Goal: Task Accomplishment & Management: Manage account settings

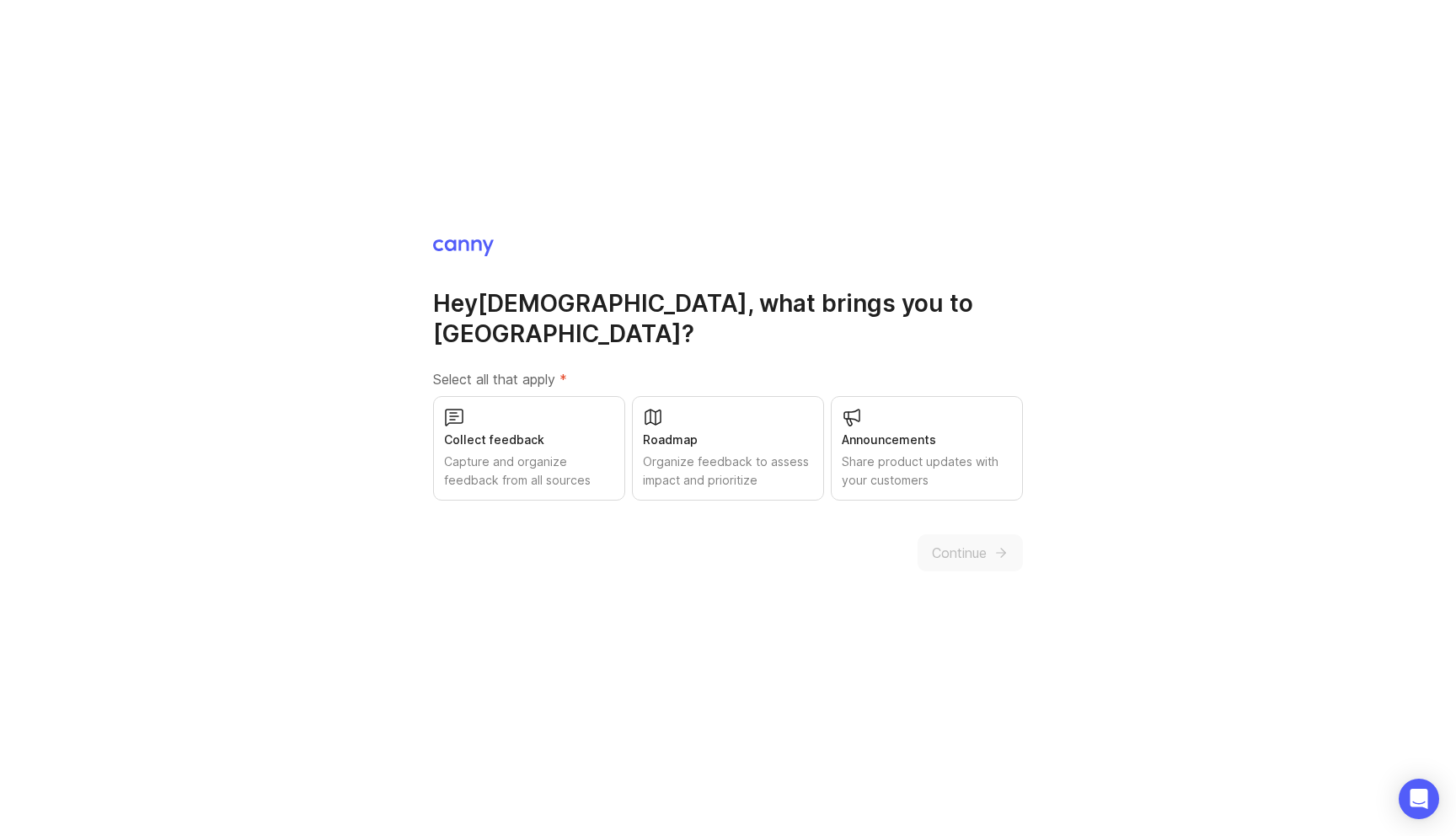
click at [495, 431] on div "Collect feedback" at bounding box center [529, 440] width 170 height 19
click at [679, 452] on div "Organize feedback to assess impact and prioritize" at bounding box center [727, 470] width 170 height 37
click at [889, 460] on div "Share product updates with your customers" at bounding box center [926, 470] width 170 height 37
click at [739, 458] on div "Organize feedback to assess impact and prioritize" at bounding box center [727, 470] width 170 height 37
click at [744, 431] on div "Roadmap" at bounding box center [727, 440] width 170 height 19
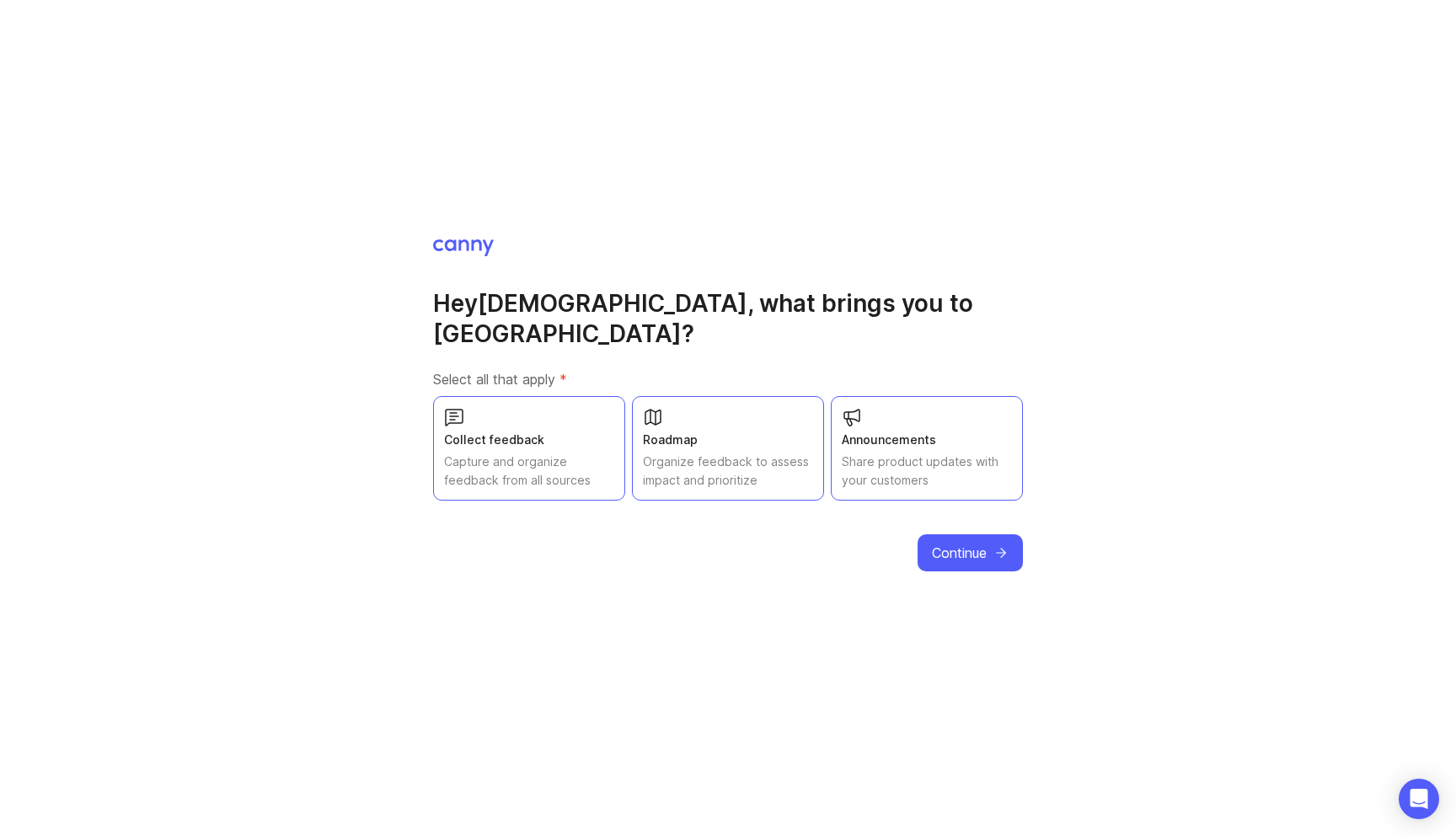
click at [979, 551] on button "Continue" at bounding box center [970, 552] width 105 height 37
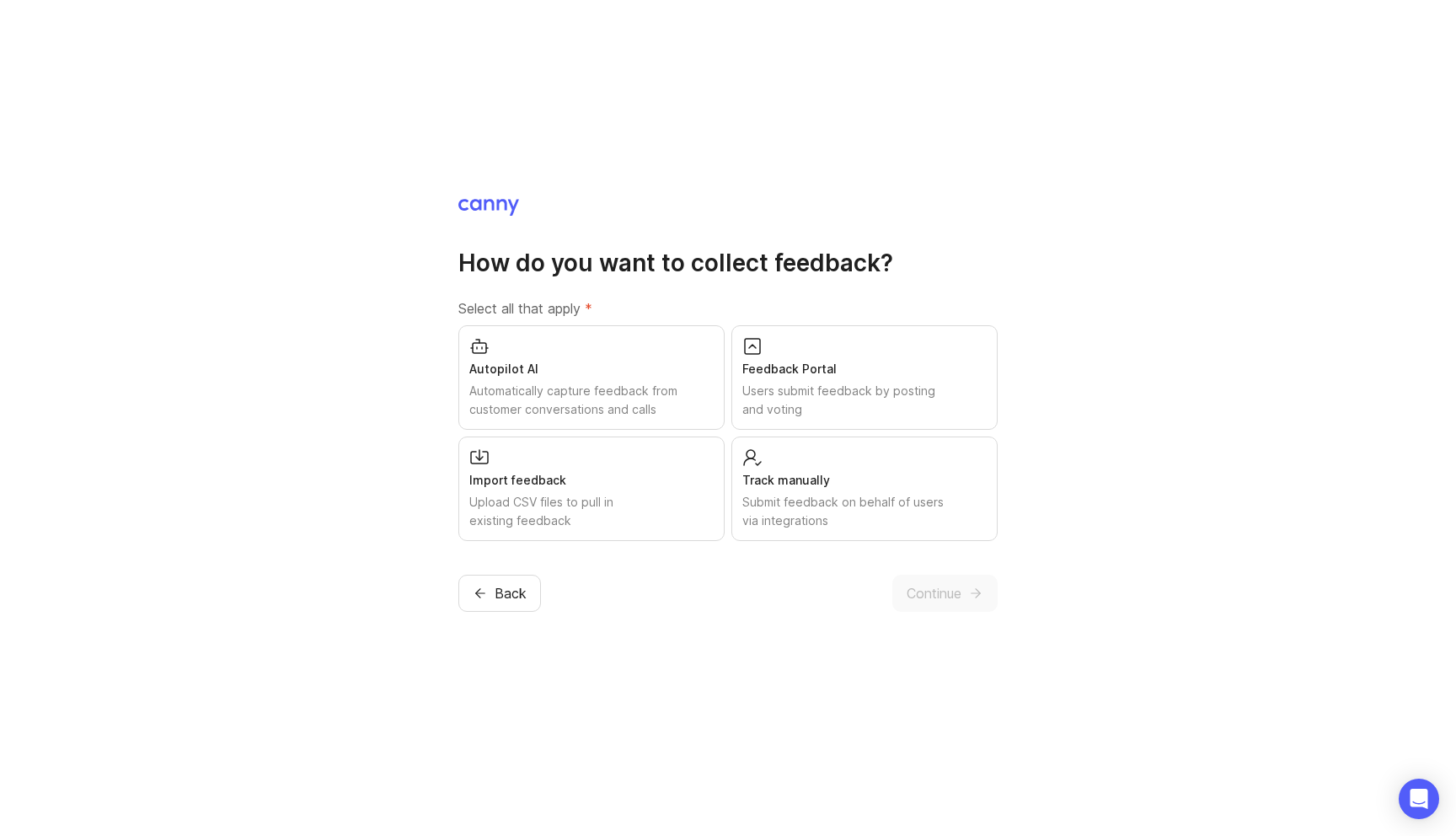
click at [676, 472] on div "Import feedback" at bounding box center [591, 480] width 244 height 19
click at [663, 397] on div "Automatically capture feedback from customer conversations and calls" at bounding box center [591, 400] width 244 height 37
click at [819, 391] on div "Users submit feedback by posting and voting" at bounding box center [865, 400] width 244 height 37
click at [813, 498] on div "Submit feedback on behalf of users via integrations" at bounding box center [865, 511] width 244 height 37
click at [947, 604] on button "Continue" at bounding box center [944, 592] width 105 height 37
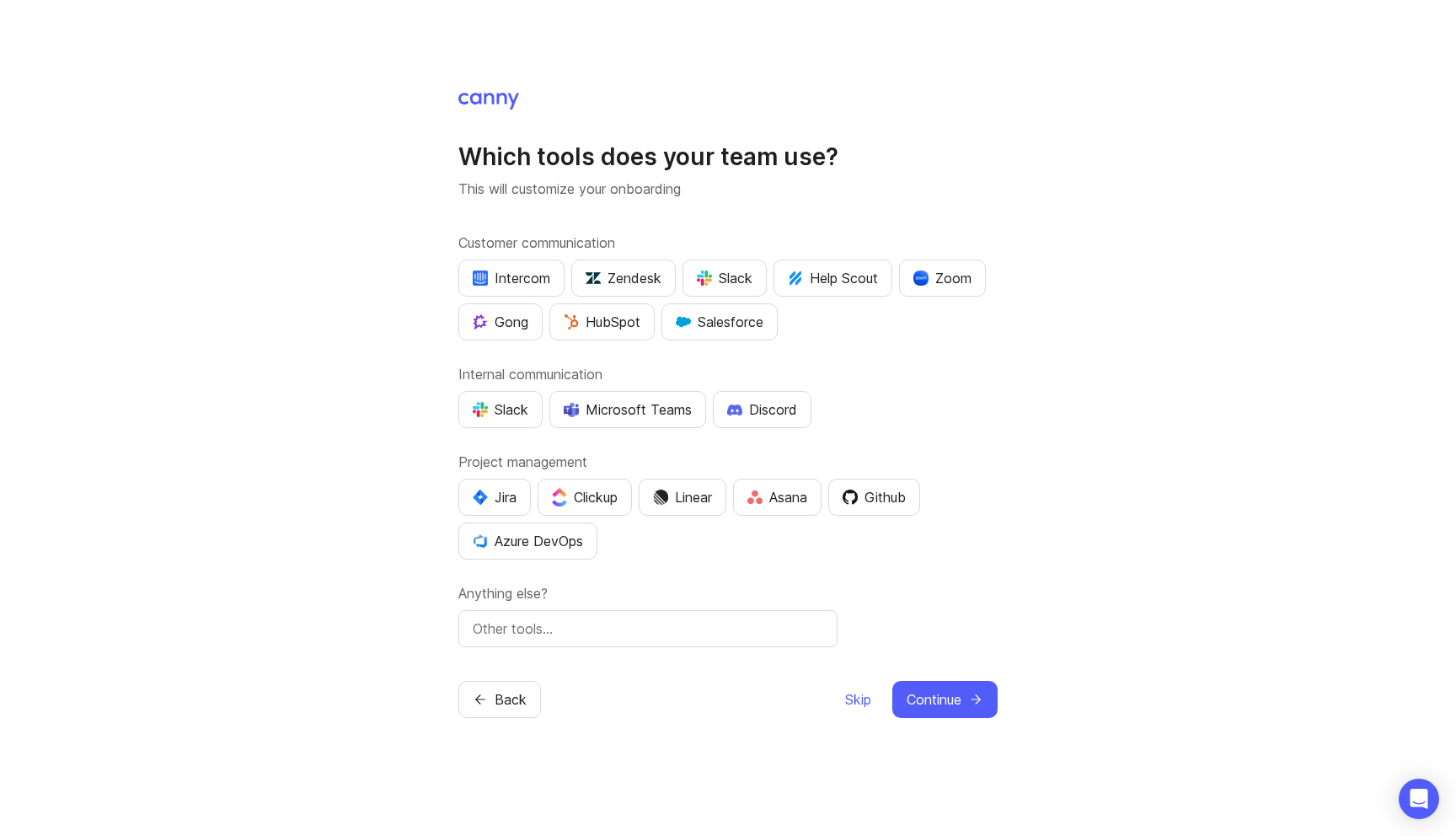
click at [845, 699] on span "Skip" at bounding box center [858, 699] width 26 height 21
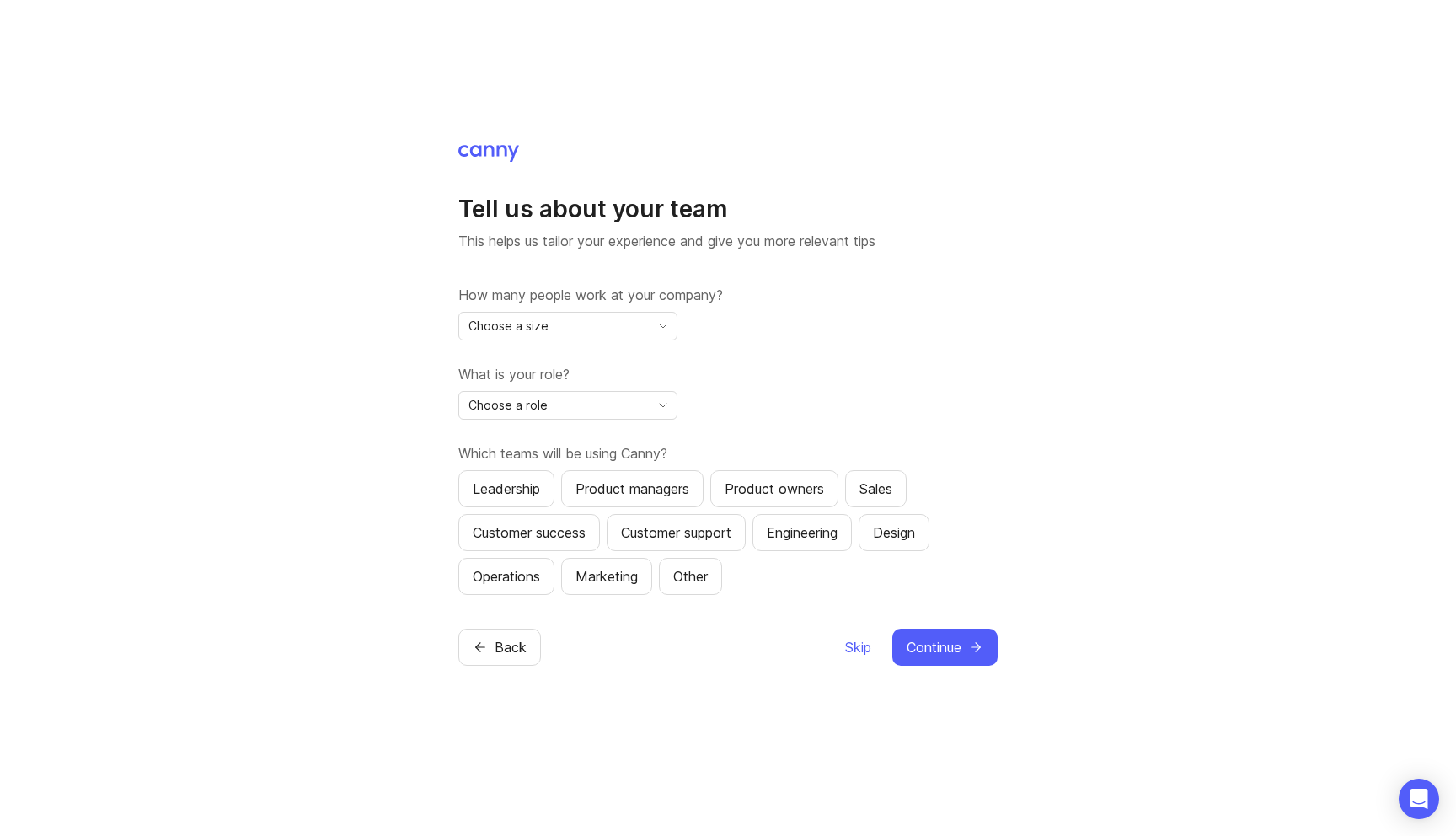
click at [632, 332] on div "Choose a size" at bounding box center [554, 327] width 191 height 27
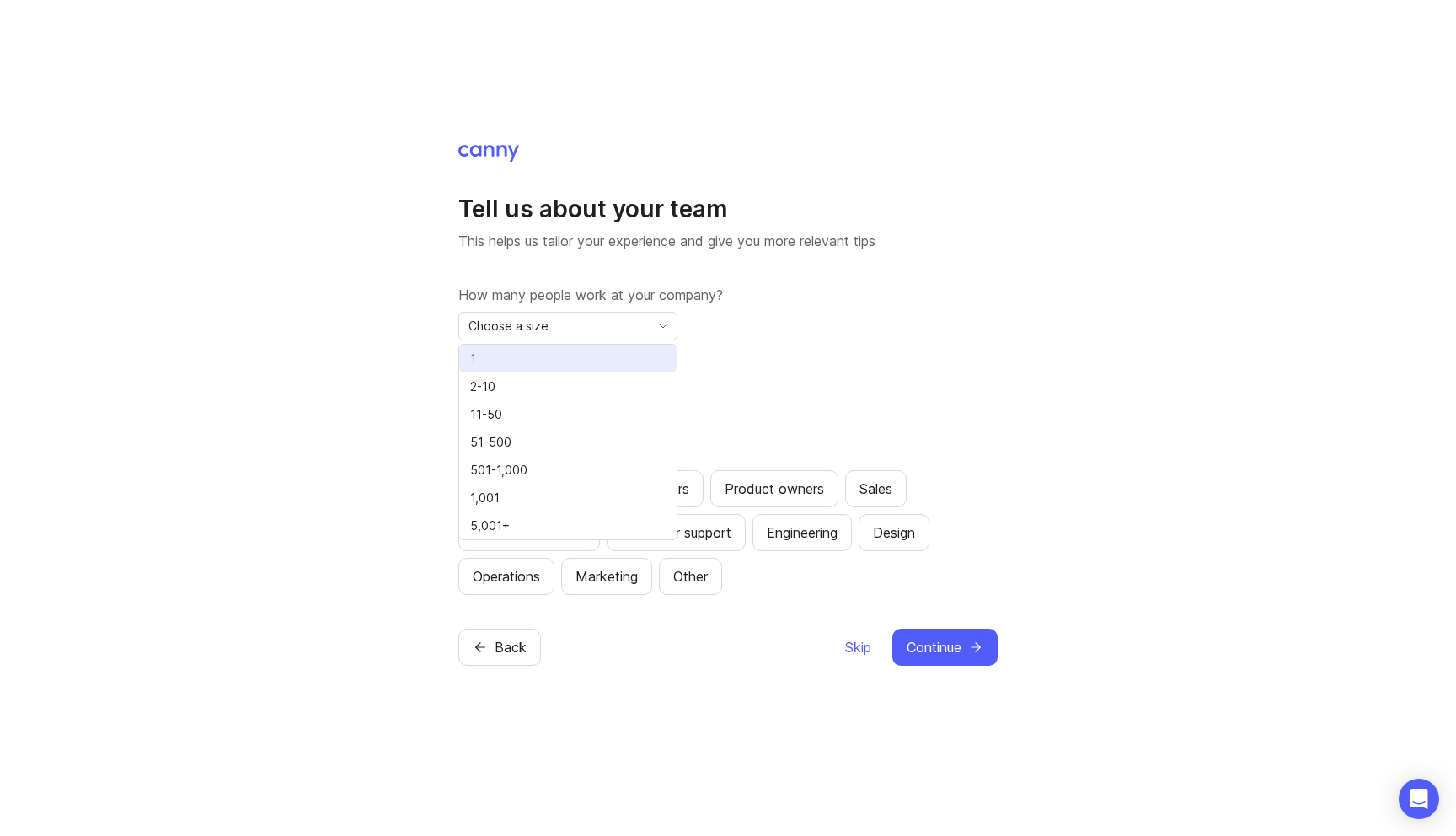
click at [591, 359] on li "1" at bounding box center [567, 358] width 217 height 28
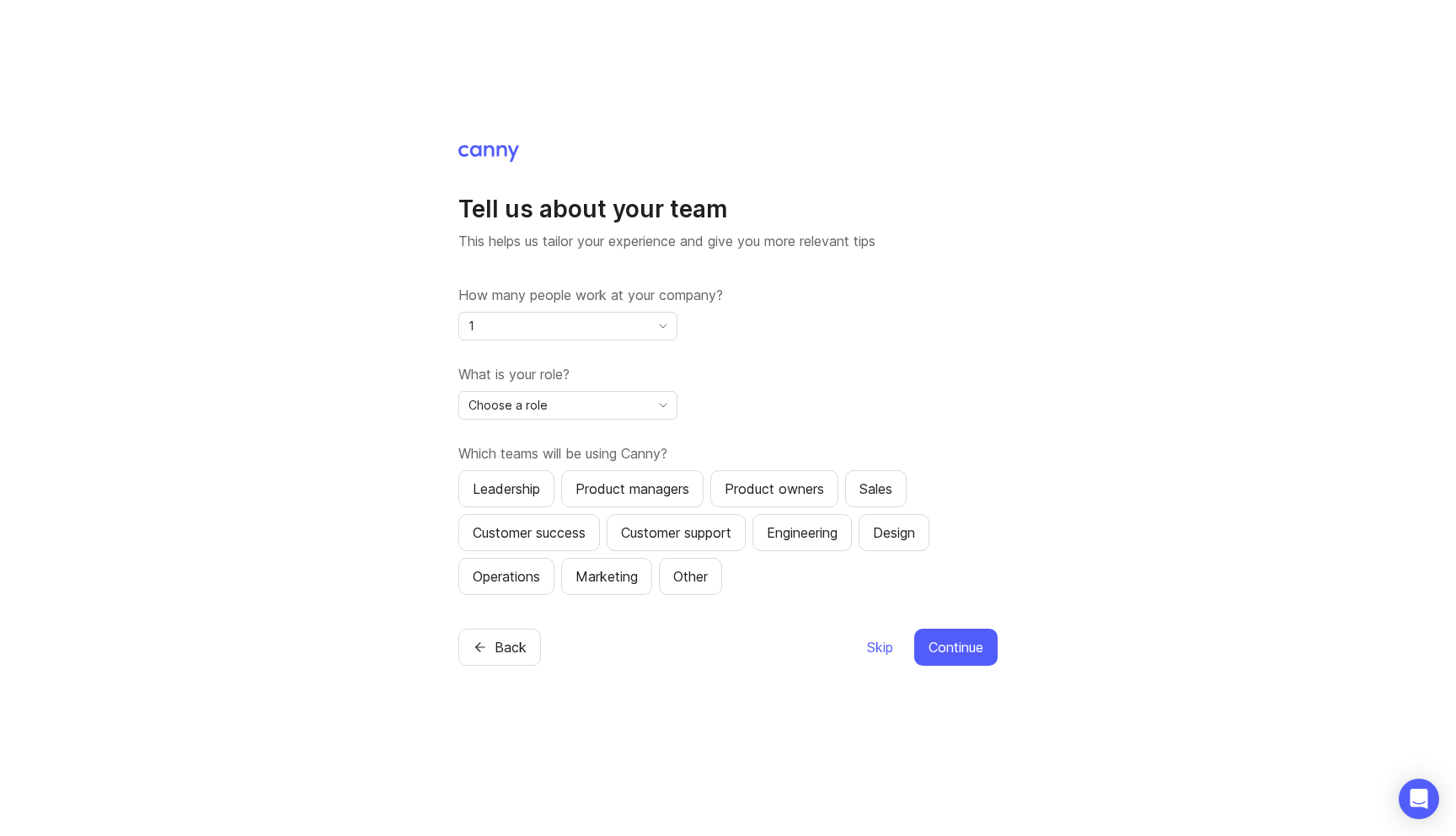
click at [600, 406] on div "Choose a role" at bounding box center [554, 405] width 191 height 27
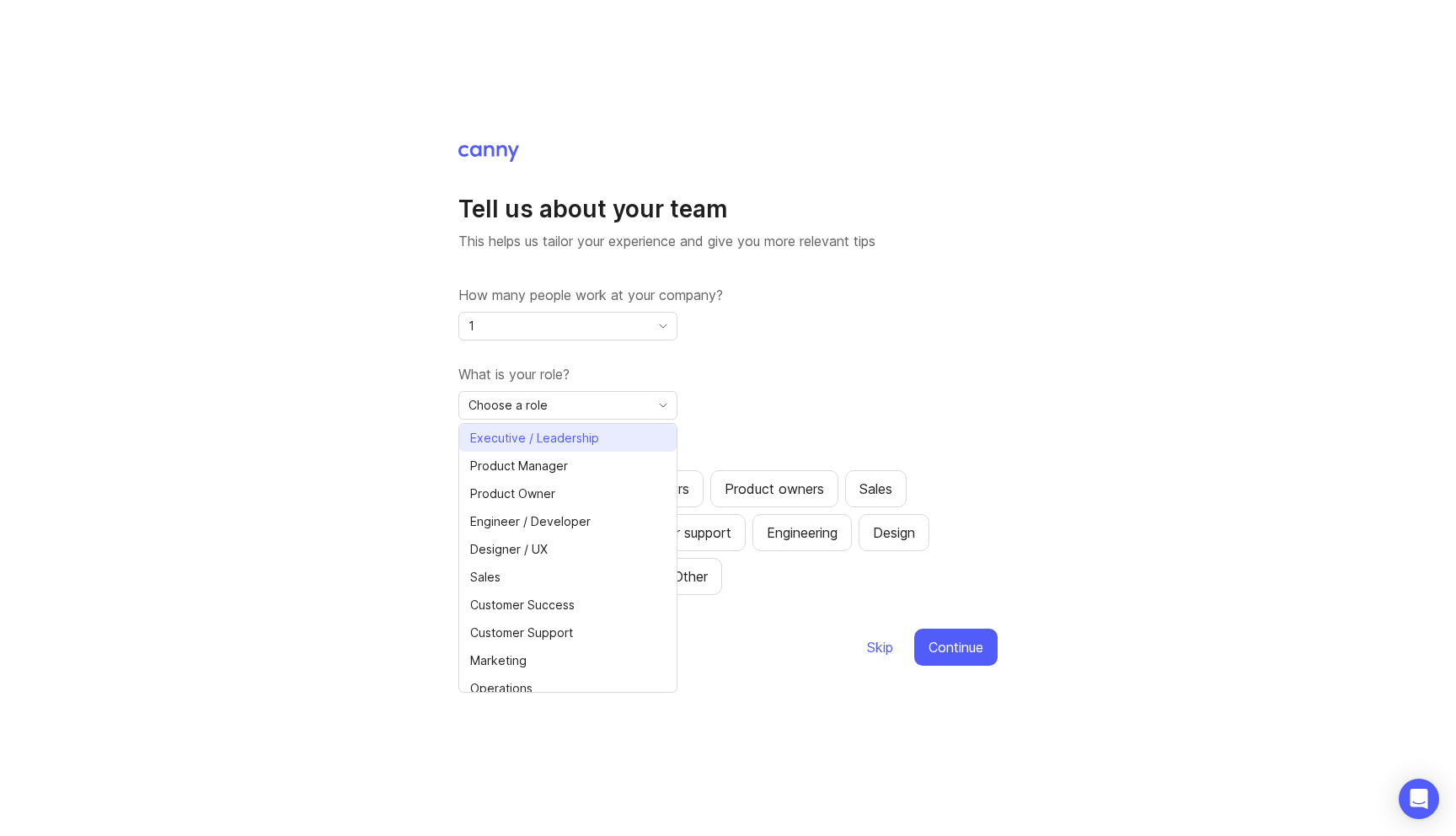
click at [571, 442] on span "Executive / Leadership" at bounding box center [534, 439] width 129 height 19
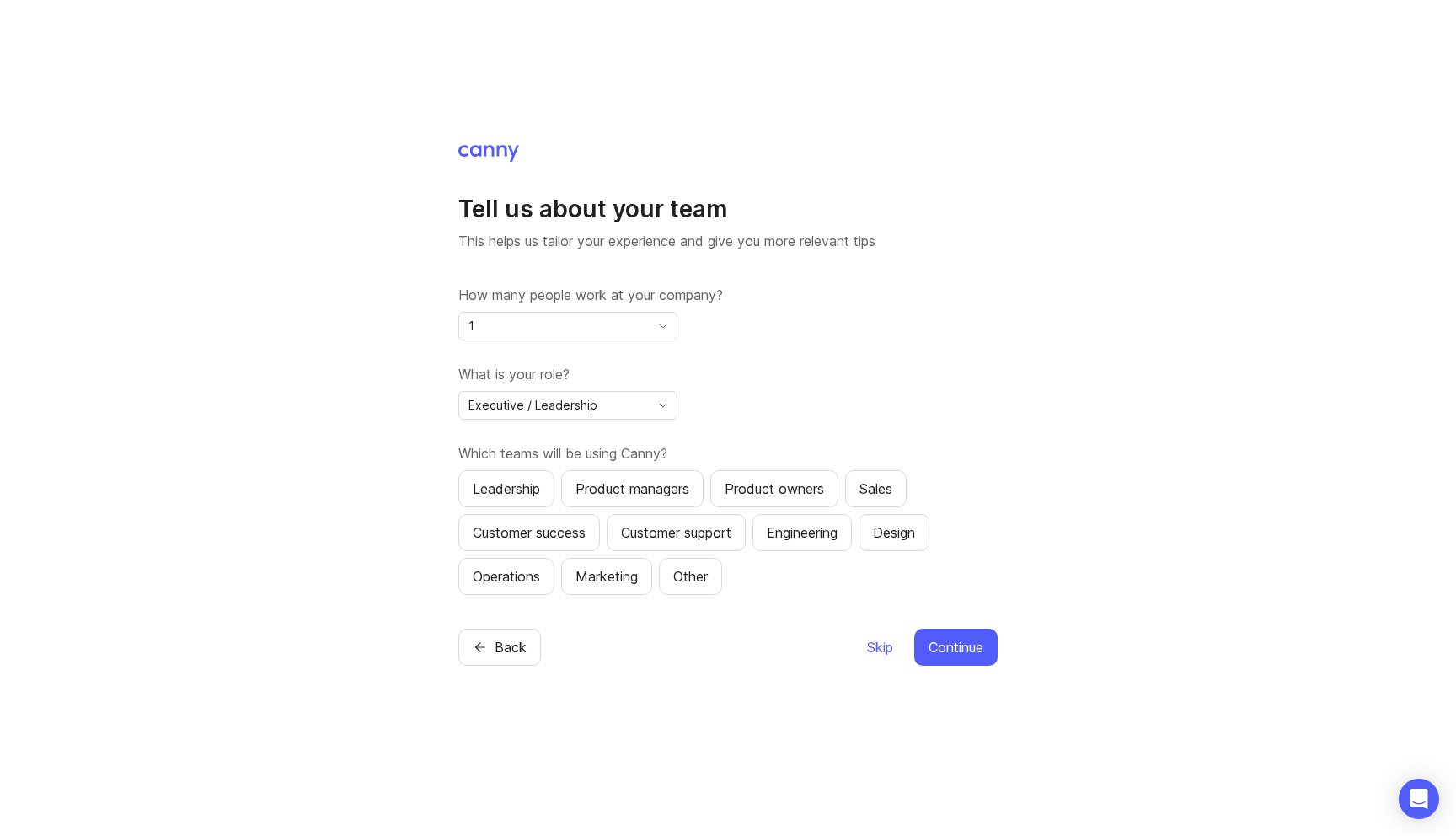
click at [549, 486] on button "Leadership" at bounding box center [506, 488] width 96 height 37
click at [936, 650] on span "Continue" at bounding box center [955, 647] width 55 height 21
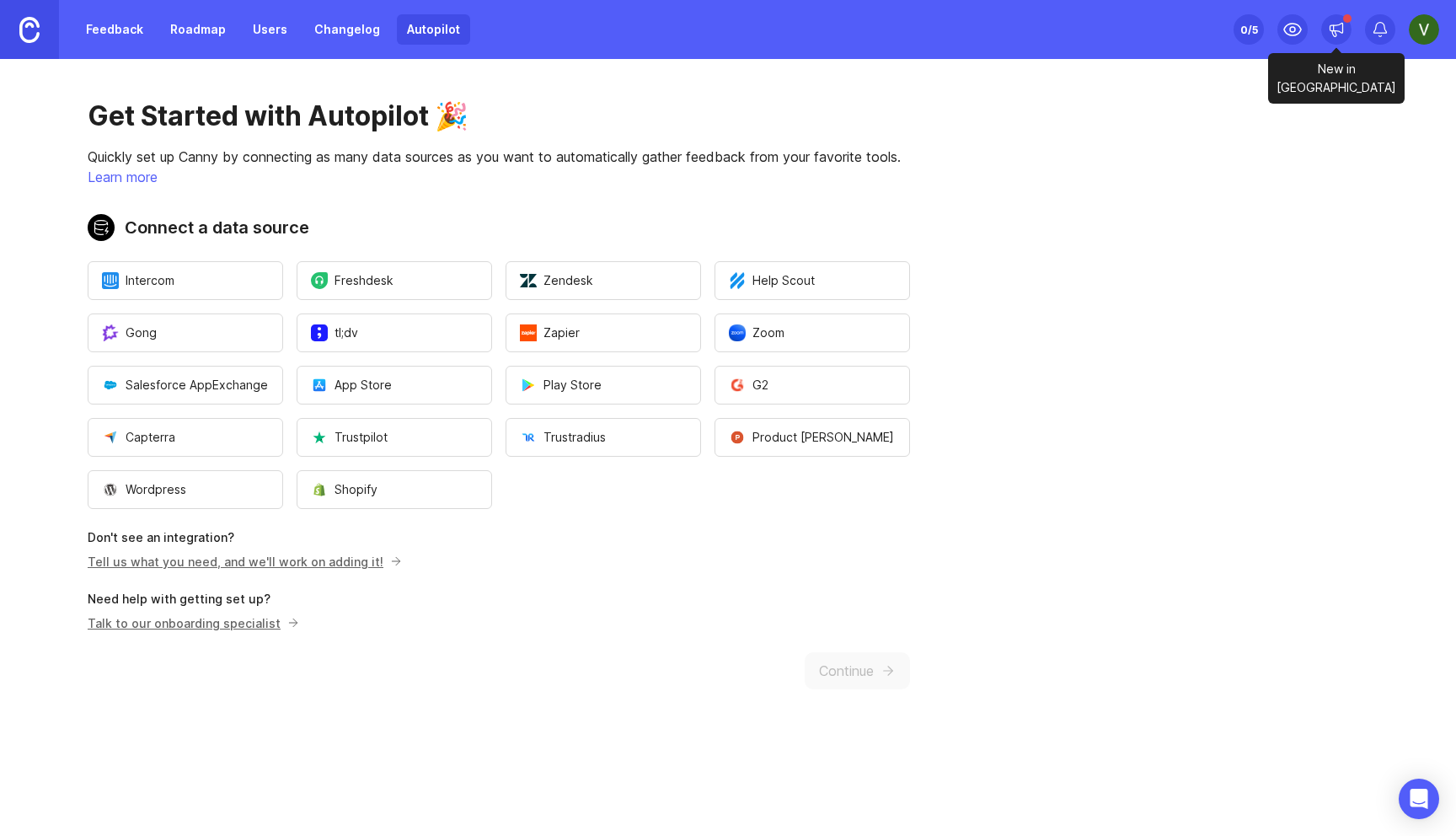
click at [1343, 38] on div at bounding box center [1336, 29] width 30 height 30
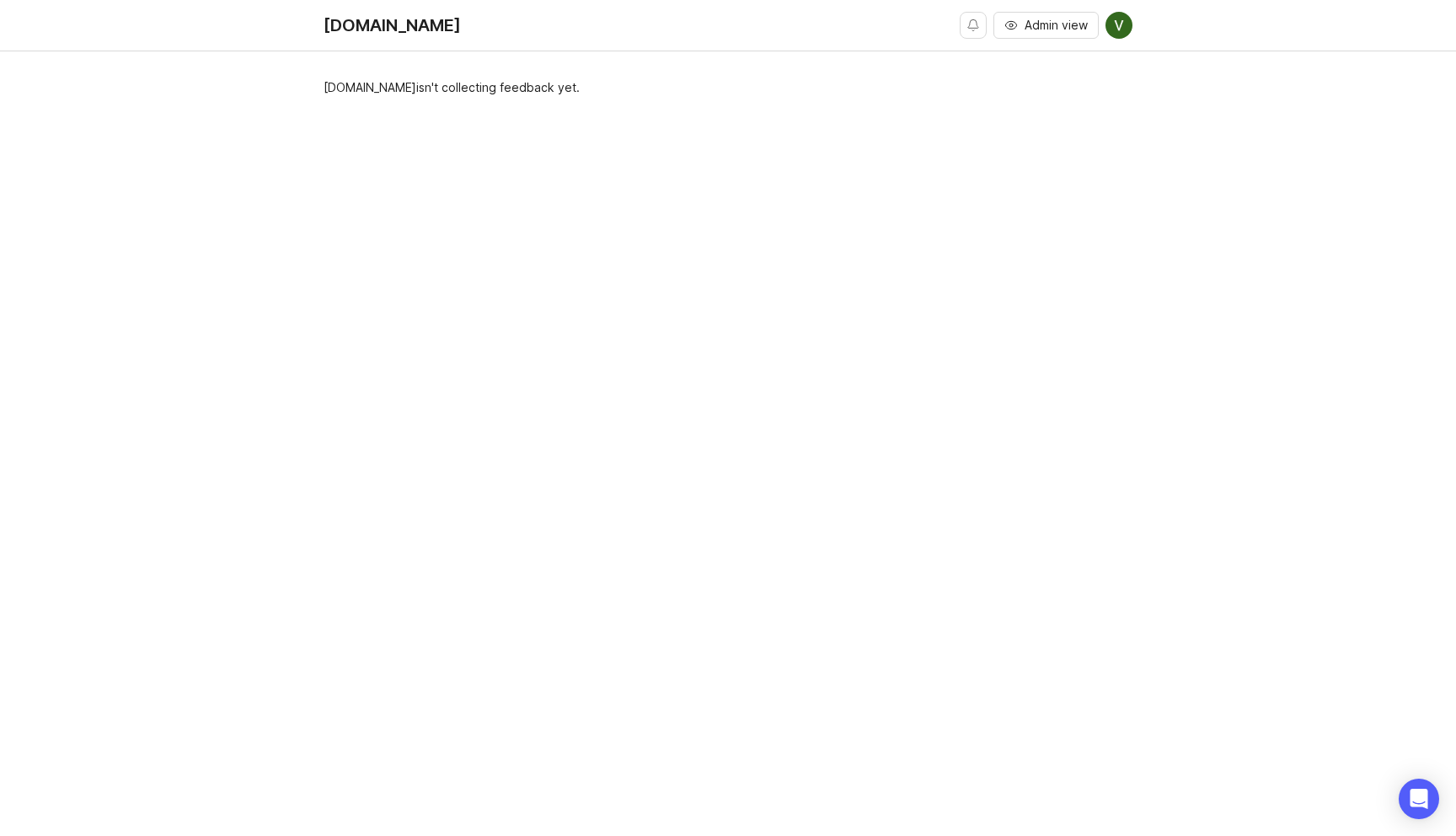
click at [1066, 22] on span "Admin view" at bounding box center [1056, 26] width 63 height 17
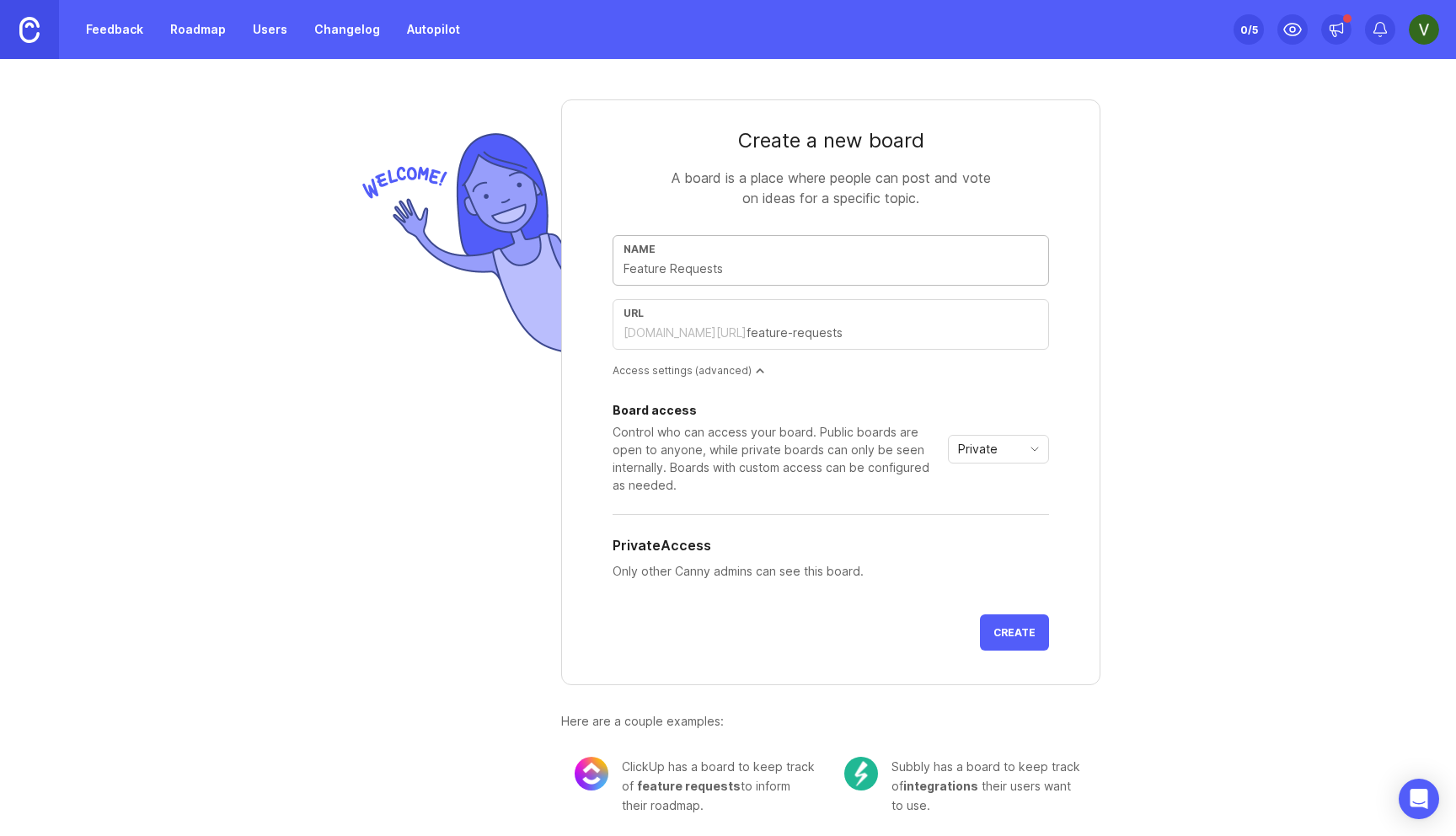
scroll to position [5, 0]
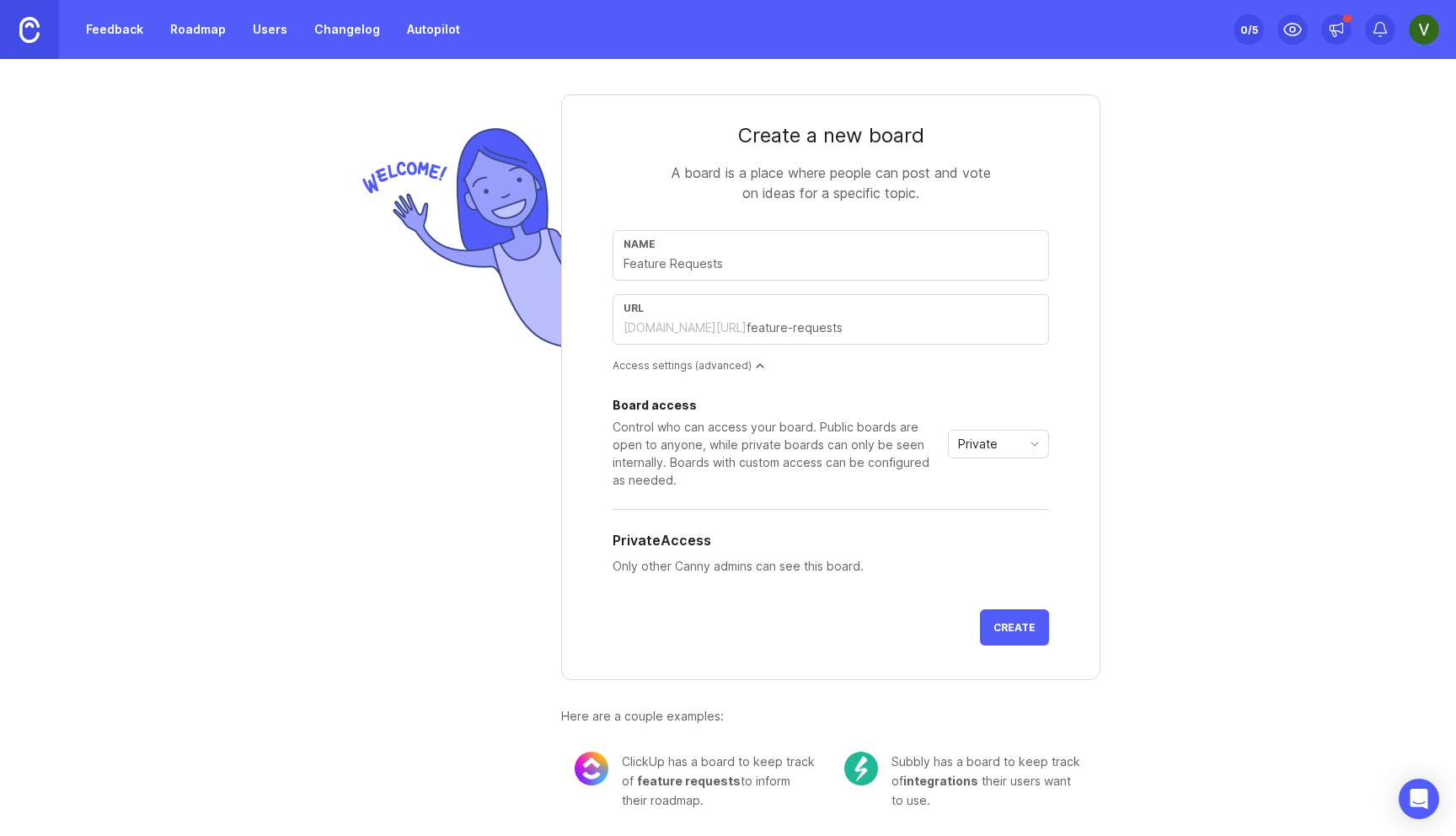
click at [113, 35] on link "Feedback" at bounding box center [114, 29] width 78 height 30
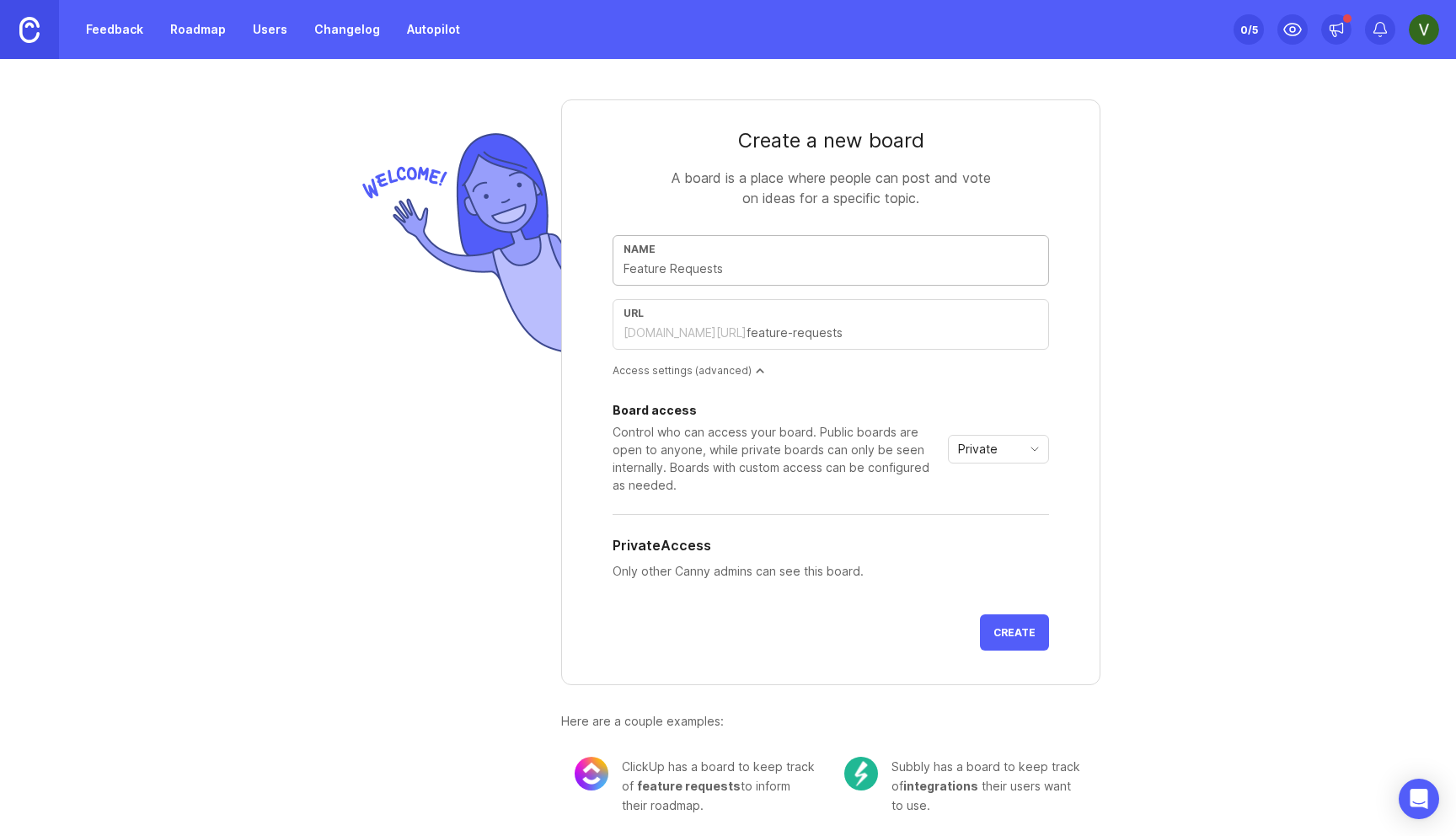
click at [988, 458] on div "Private" at bounding box center [984, 450] width 73 height 27
click at [813, 476] on div "Control who can access your board. Public boards are open to anyone, while priv…" at bounding box center [777, 458] width 328 height 71
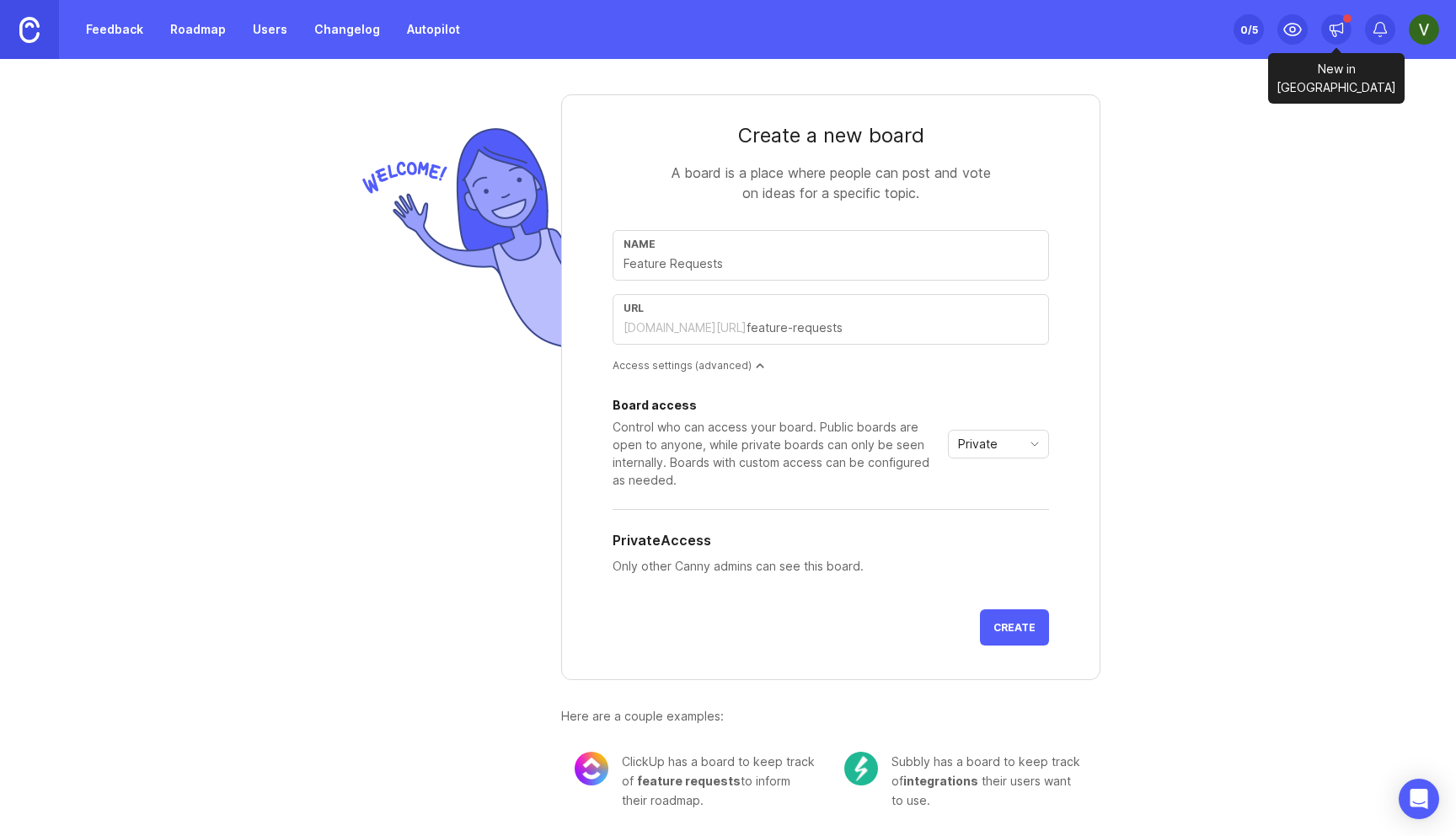
click at [1344, 32] on div at bounding box center [1336, 29] width 30 height 30
click at [1399, 97] on div "Create a new board A board is a place where people can post and vote on ideas f…" at bounding box center [728, 442] width 1456 height 777
click at [1379, 26] on icon at bounding box center [1380, 30] width 17 height 17
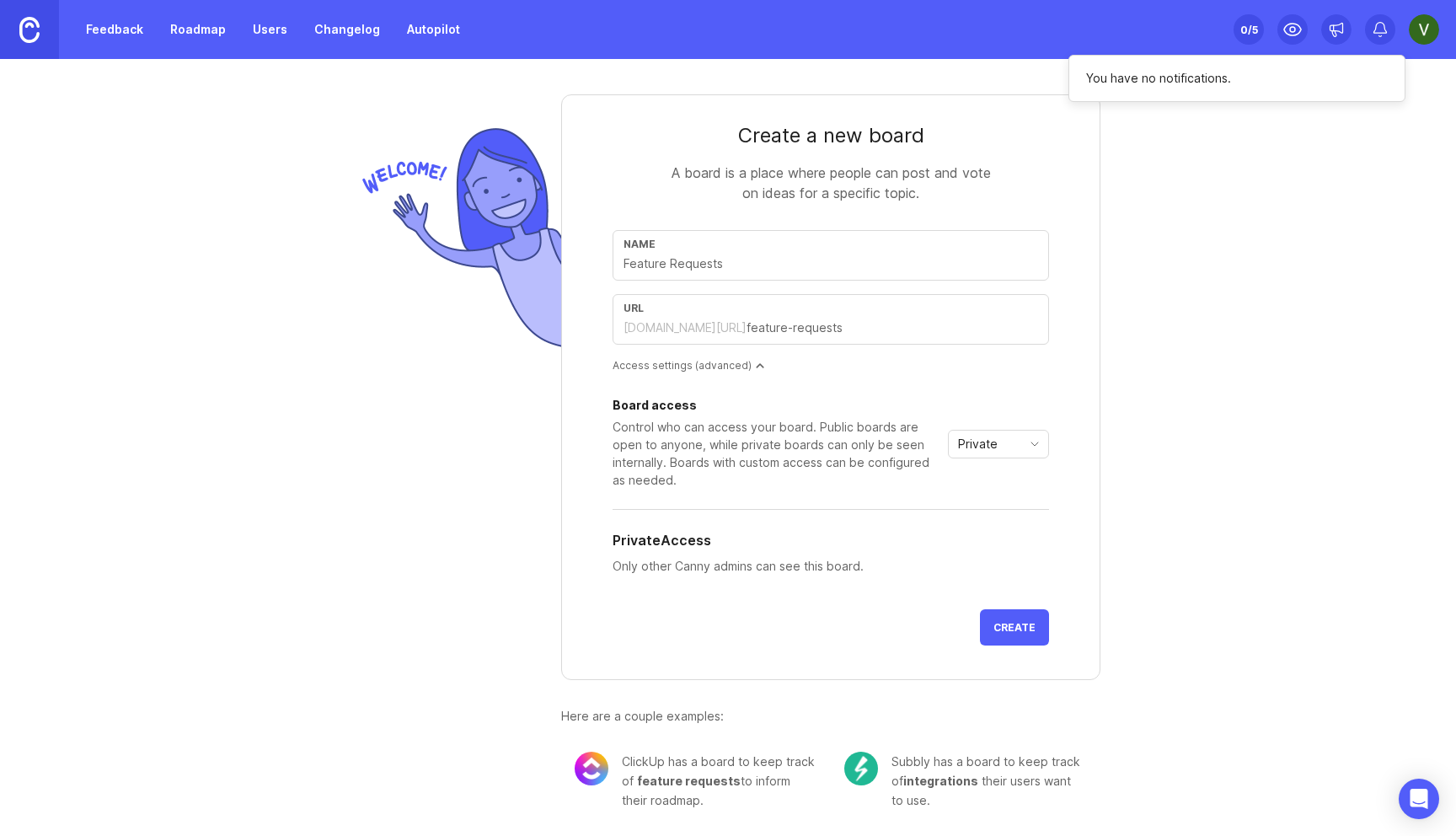
click at [104, 32] on link "Feedback" at bounding box center [114, 29] width 78 height 30
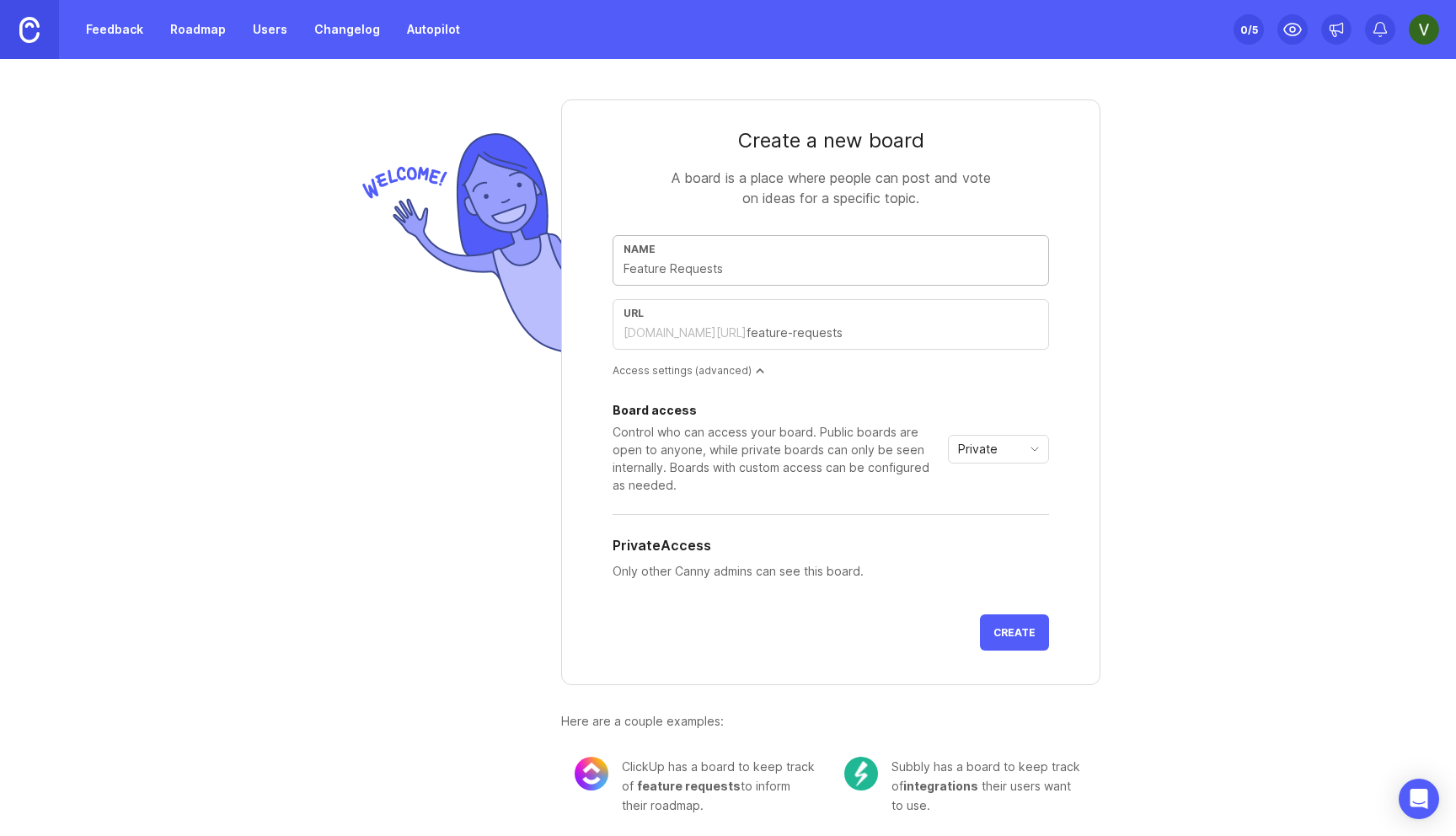
click at [120, 30] on link "Feedback" at bounding box center [114, 29] width 78 height 30
click at [184, 35] on link "Roadmap" at bounding box center [197, 29] width 76 height 30
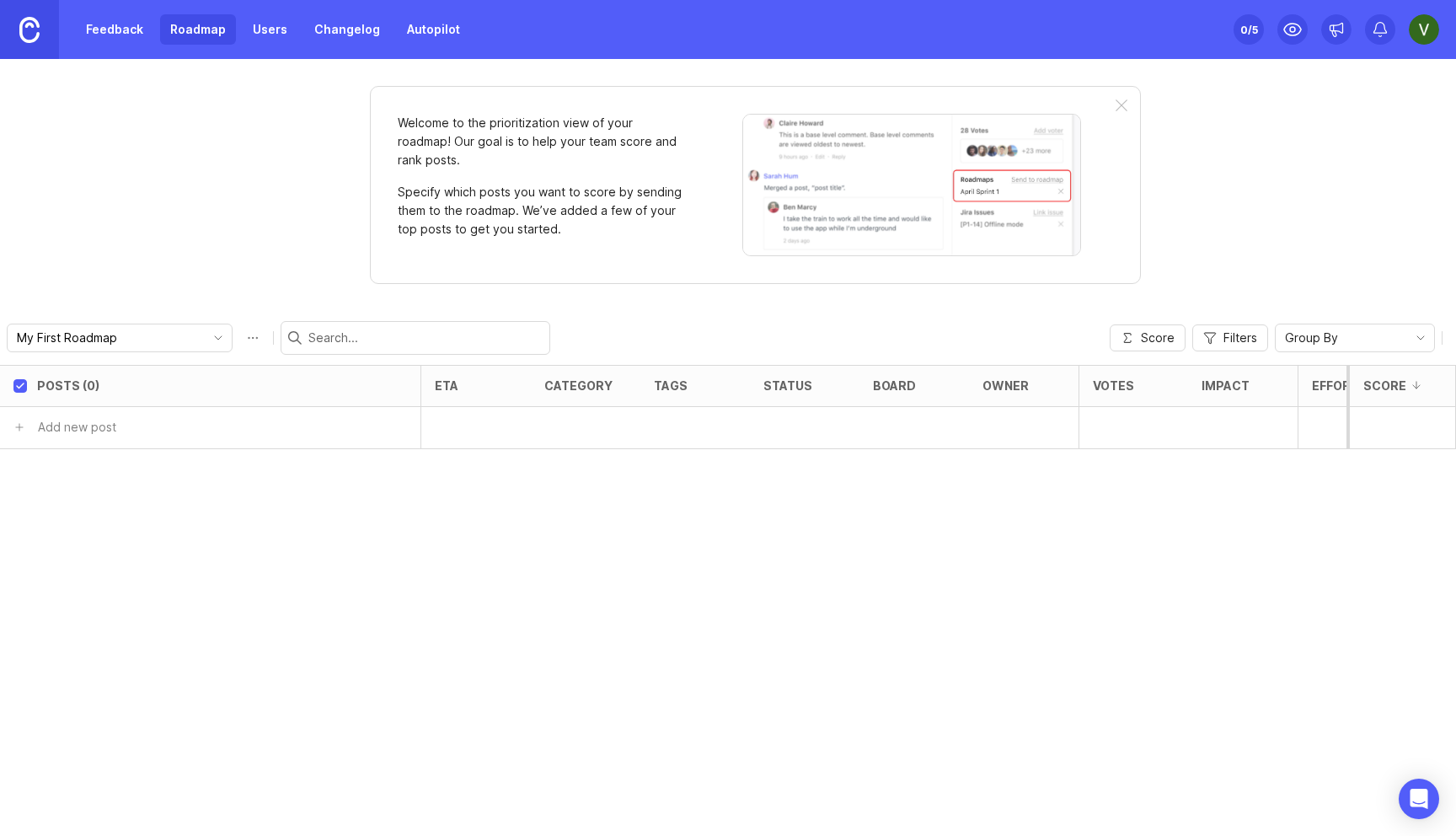
click at [129, 26] on link "Feedback" at bounding box center [114, 29] width 78 height 30
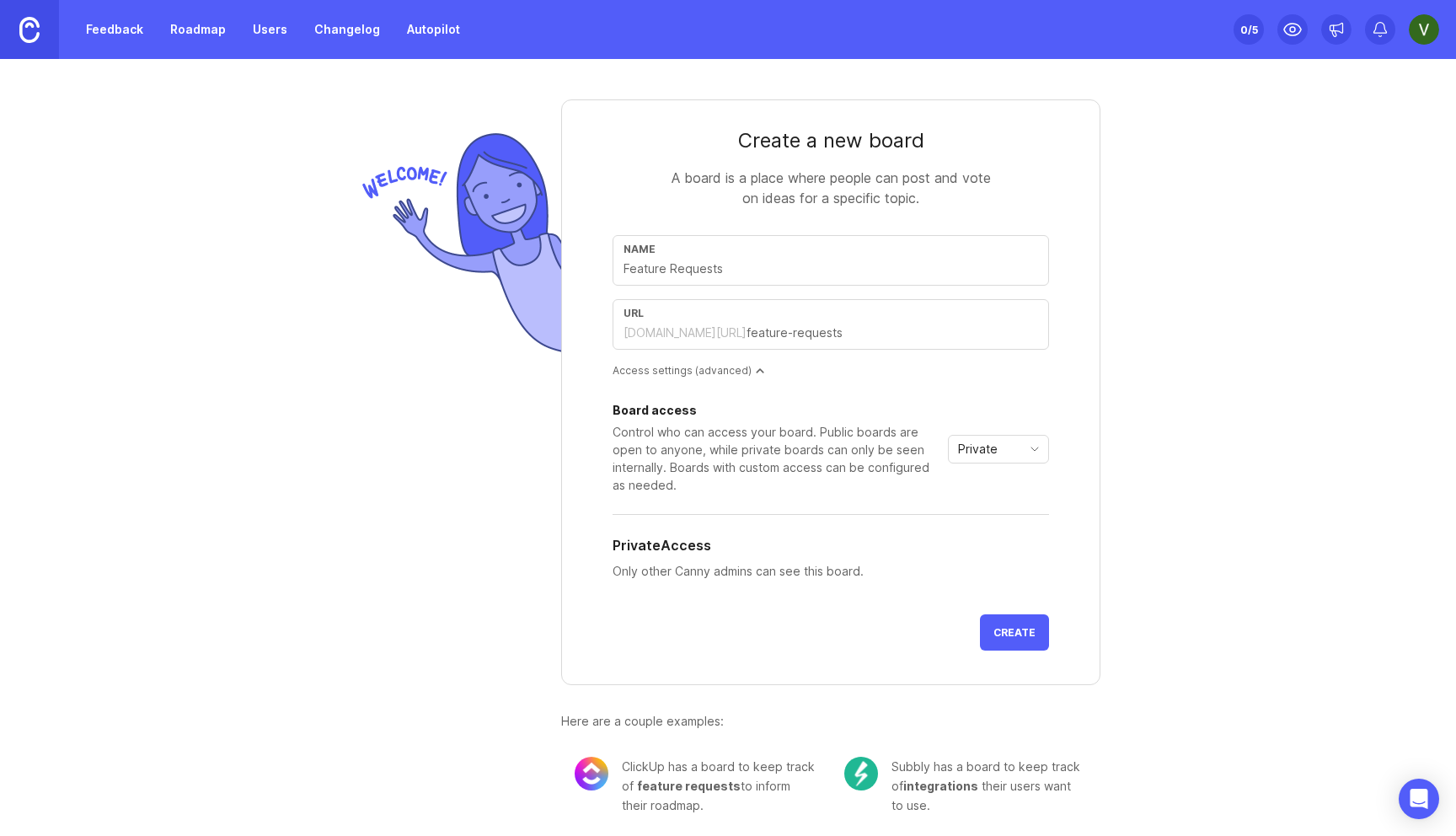
click at [274, 26] on link "Users" at bounding box center [270, 29] width 55 height 30
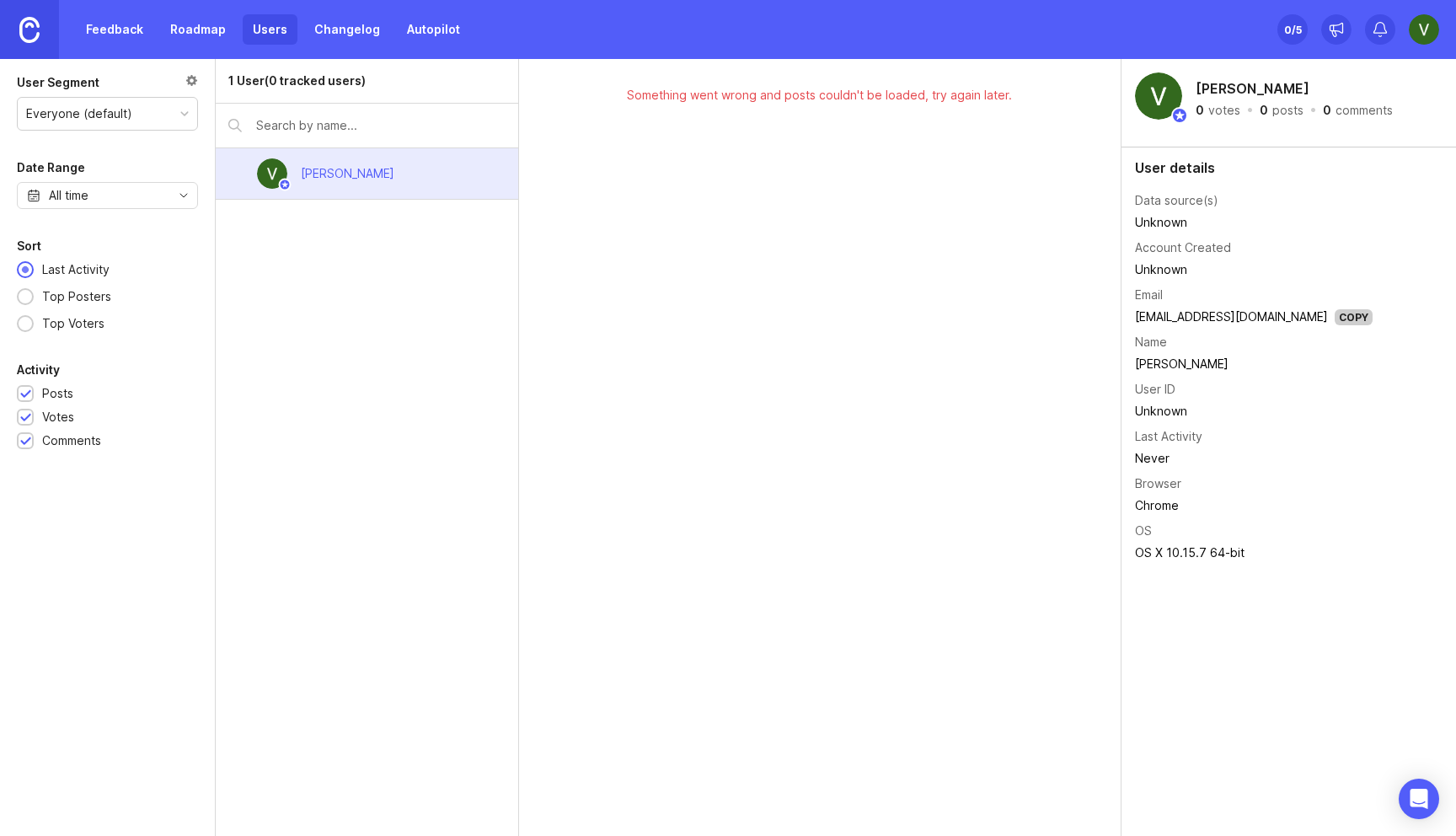
click at [118, 32] on link "Feedback" at bounding box center [114, 29] width 78 height 30
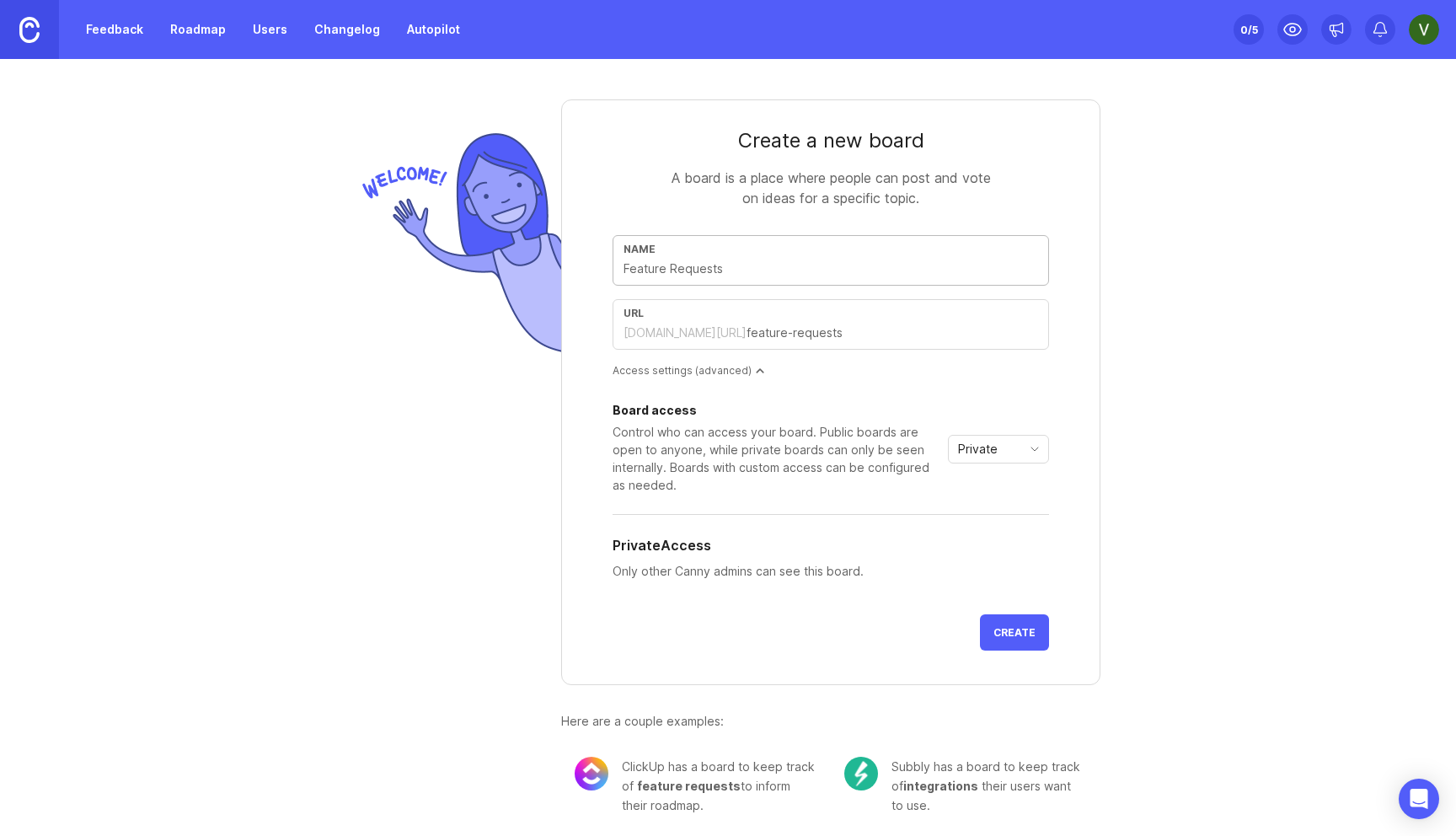
click at [414, 29] on link "Autopilot" at bounding box center [433, 29] width 73 height 30
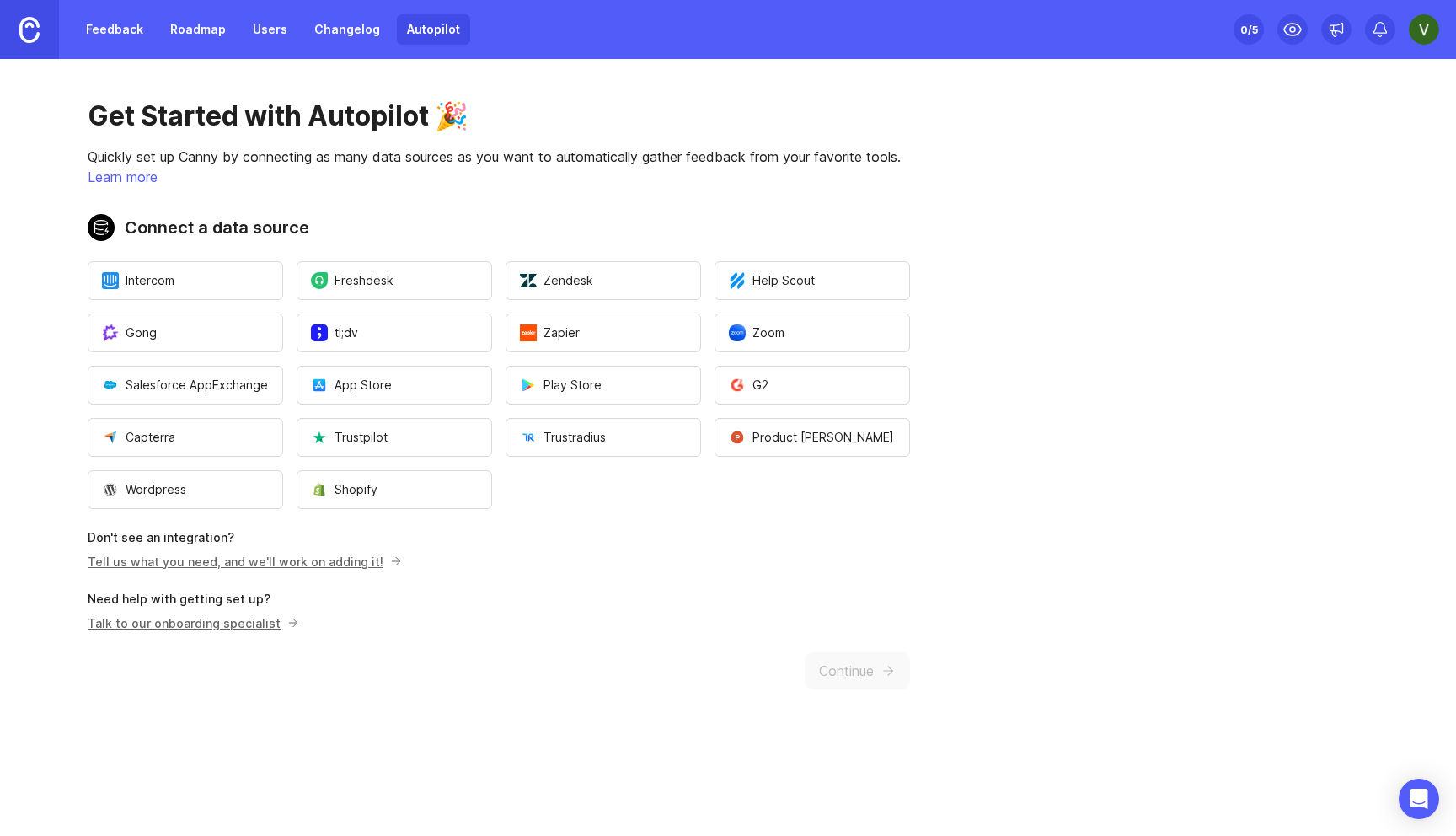
click at [93, 37] on link "Feedback" at bounding box center [114, 29] width 78 height 30
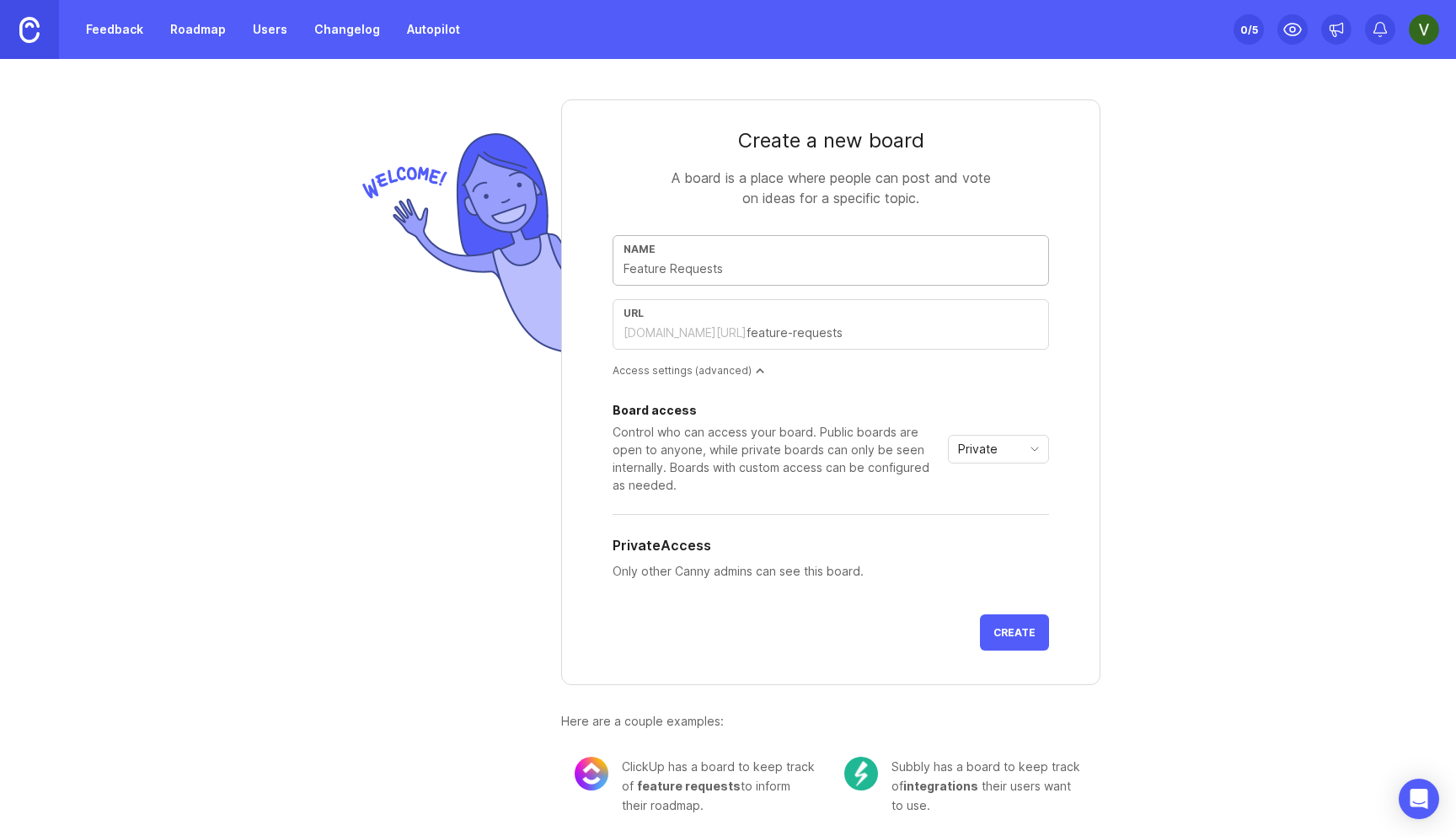
click at [26, 24] on img at bounding box center [30, 30] width 21 height 26
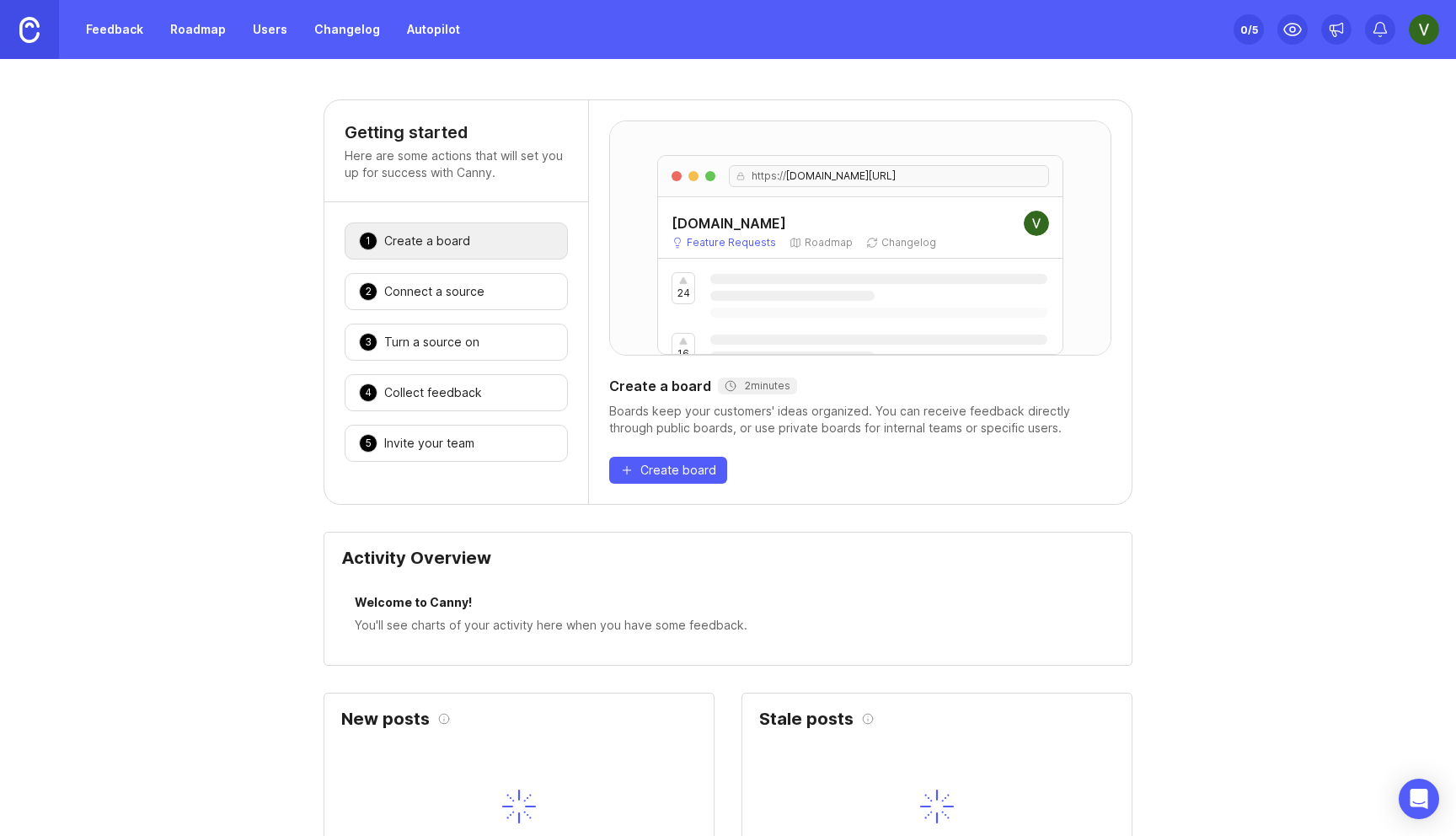
click at [1253, 30] on div "0 /5" at bounding box center [1248, 30] width 18 height 24
click at [1421, 30] on img at bounding box center [1423, 29] width 30 height 30
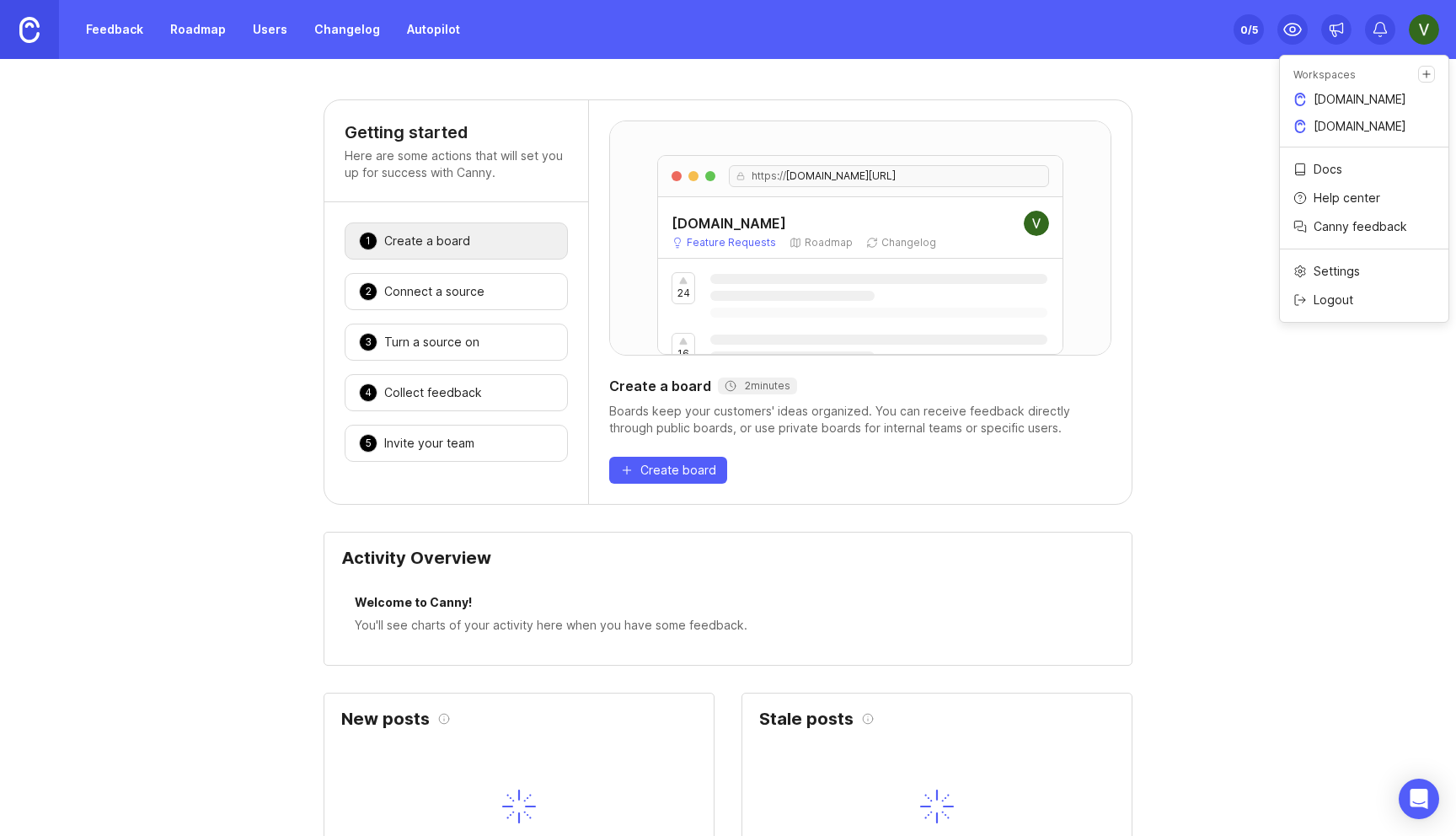
click at [1342, 105] on p "stockvaluation.io" at bounding box center [1359, 99] width 92 height 17
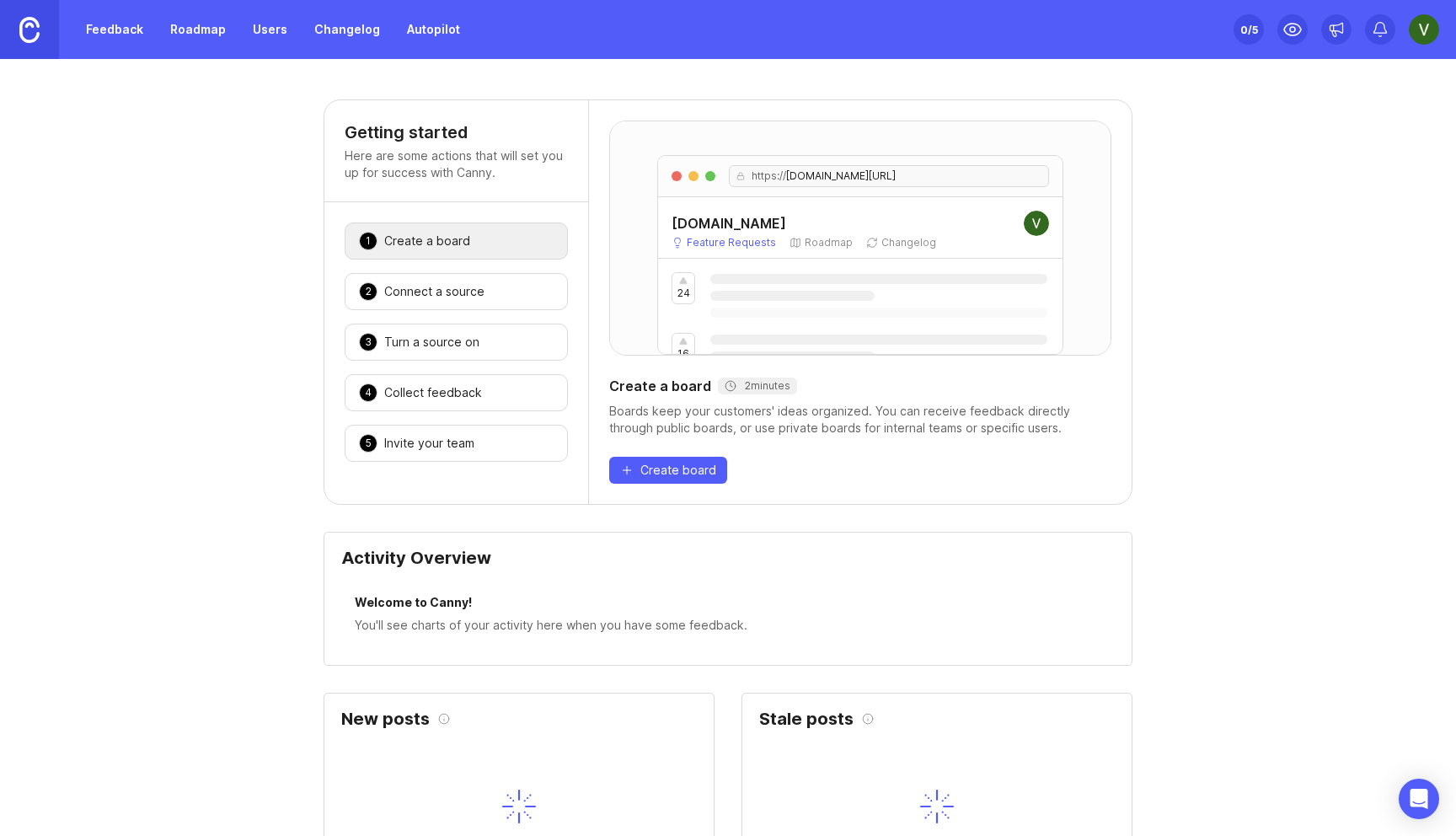
click at [1428, 43] on img at bounding box center [1423, 29] width 30 height 30
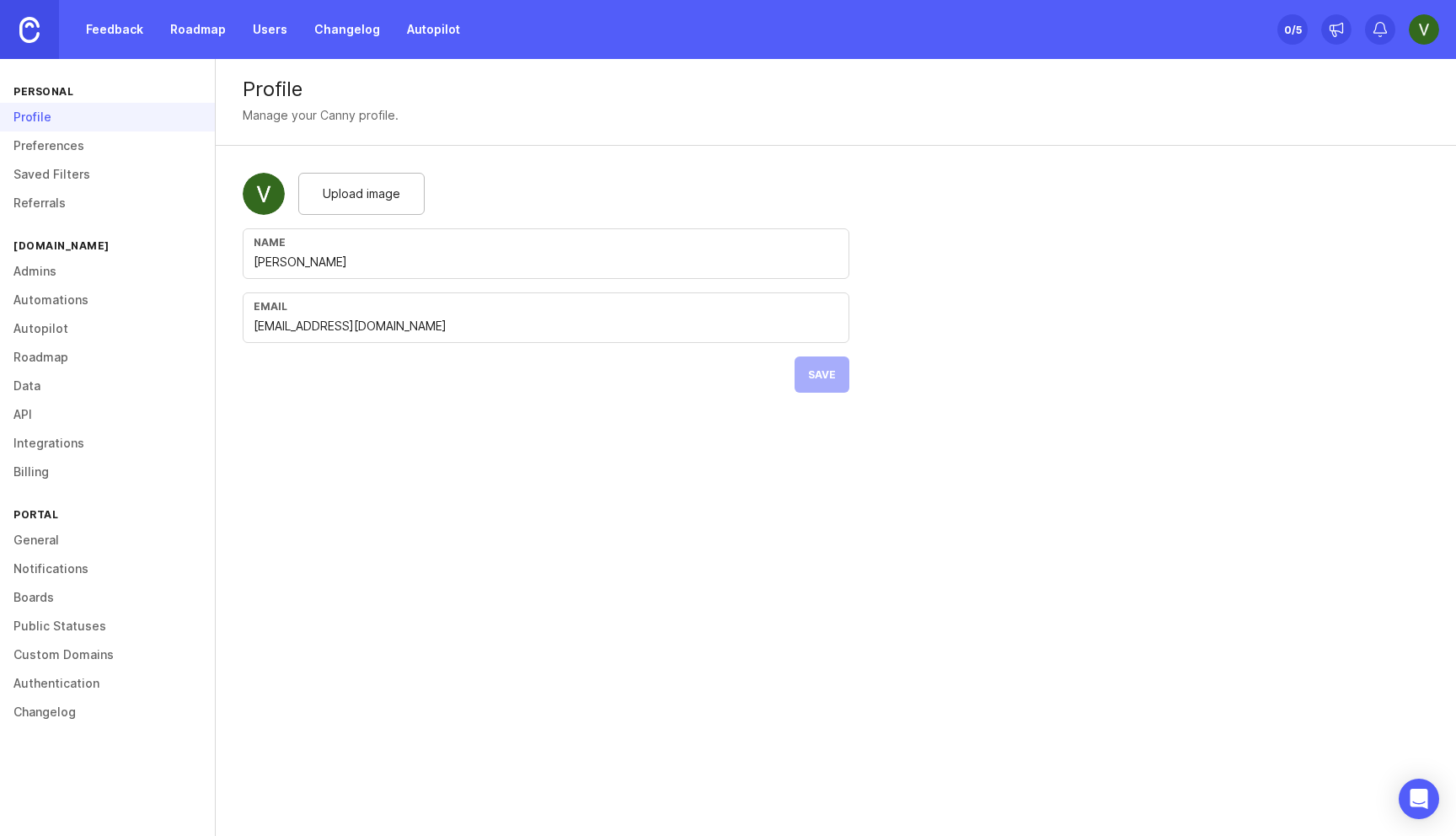
click at [26, 538] on link "General" at bounding box center [107, 540] width 214 height 29
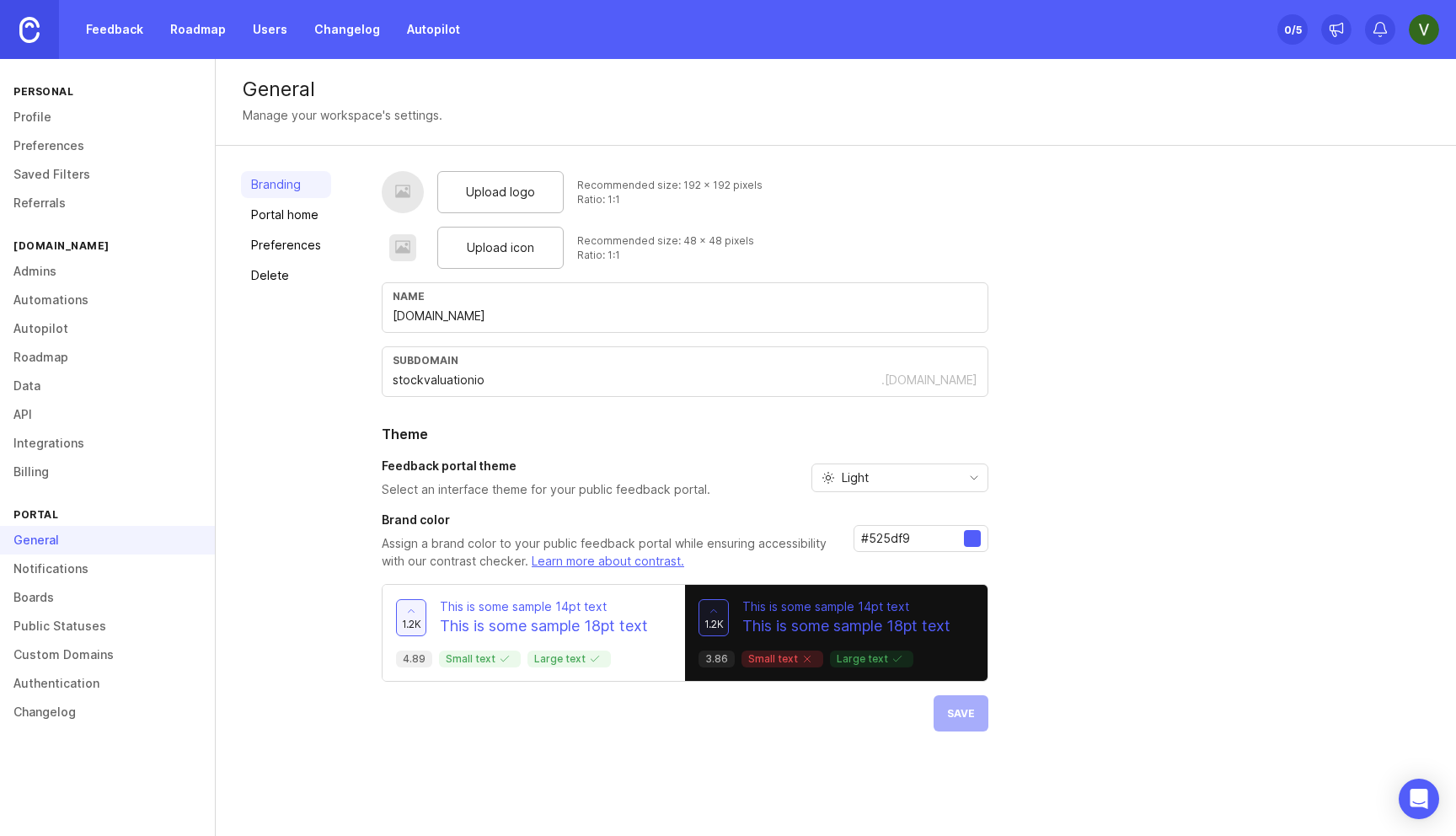
click at [32, 573] on link "Notifications" at bounding box center [107, 569] width 214 height 29
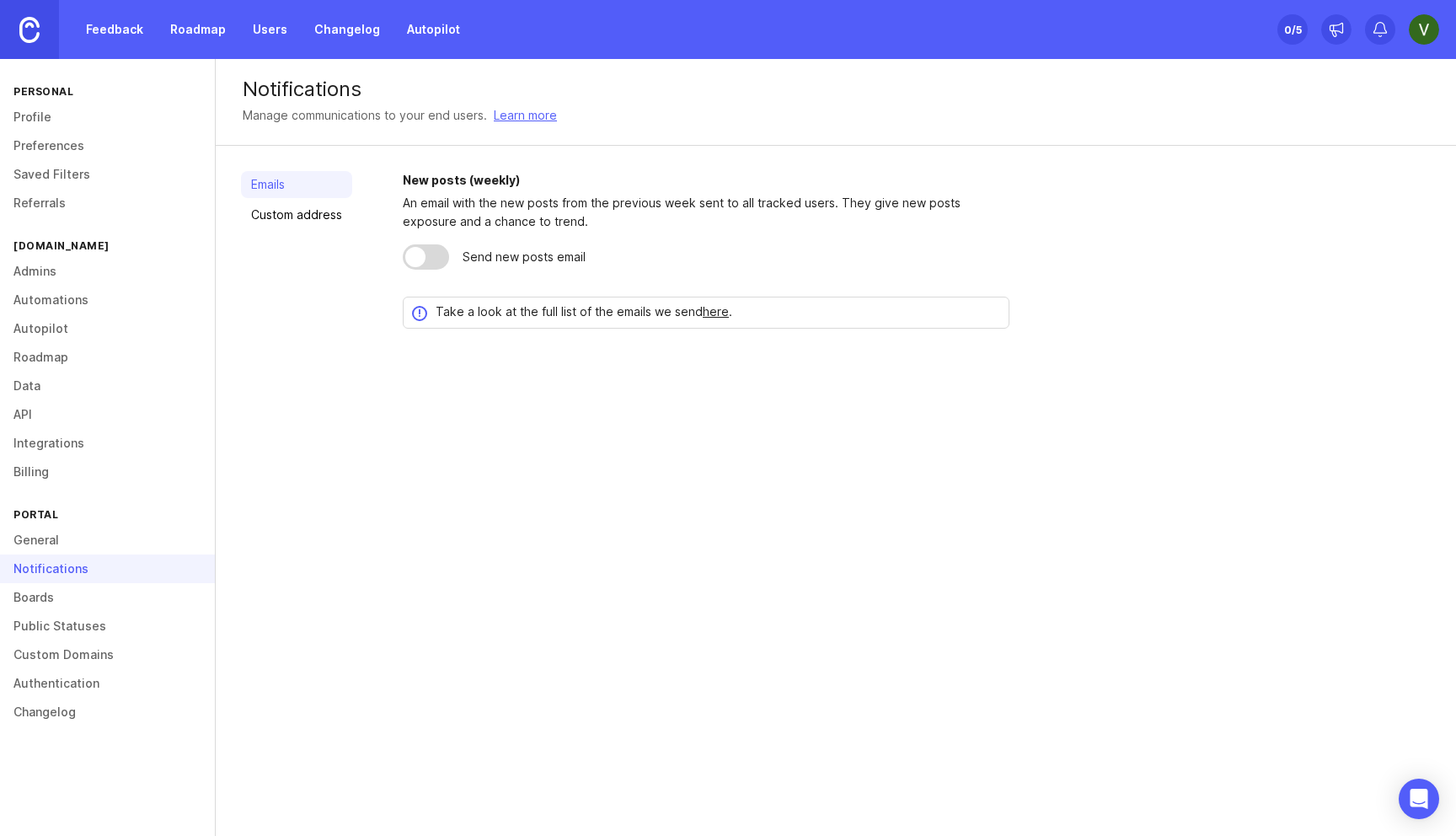
click at [36, 593] on link "Boards" at bounding box center [107, 598] width 214 height 29
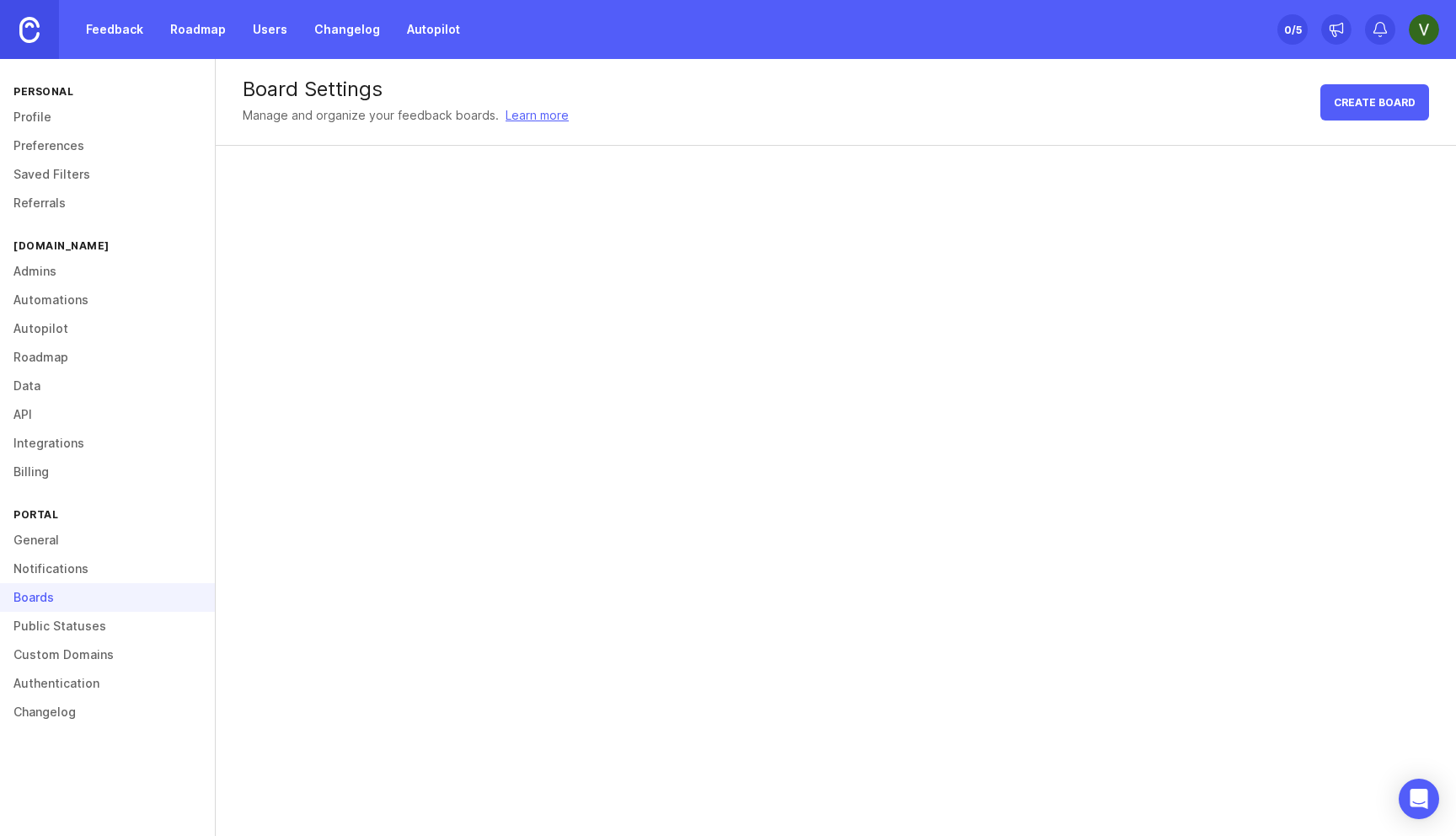
click at [48, 627] on link "Public Statuses" at bounding box center [107, 627] width 214 height 29
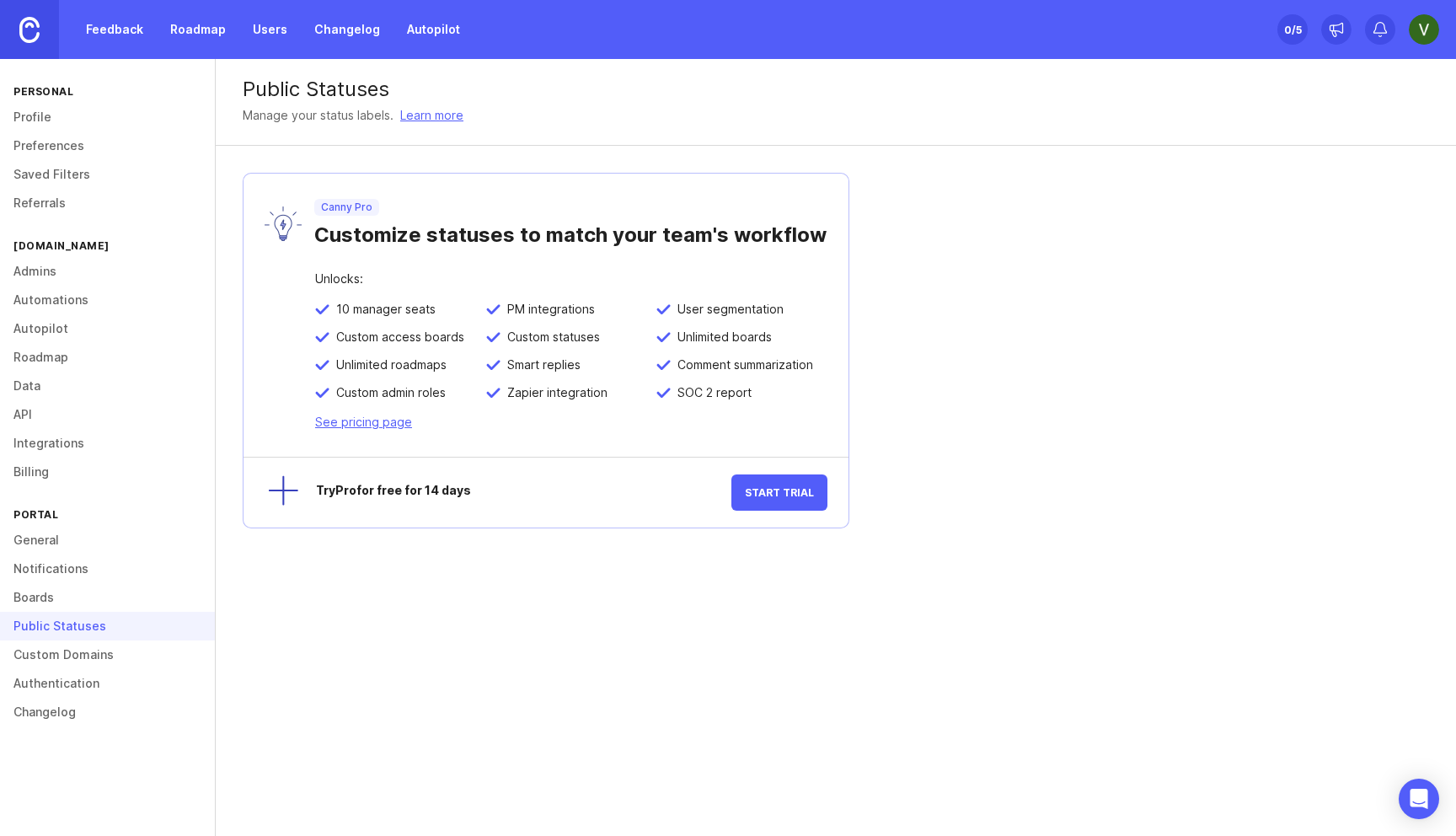
click at [47, 656] on link "Custom Domains" at bounding box center [107, 655] width 214 height 29
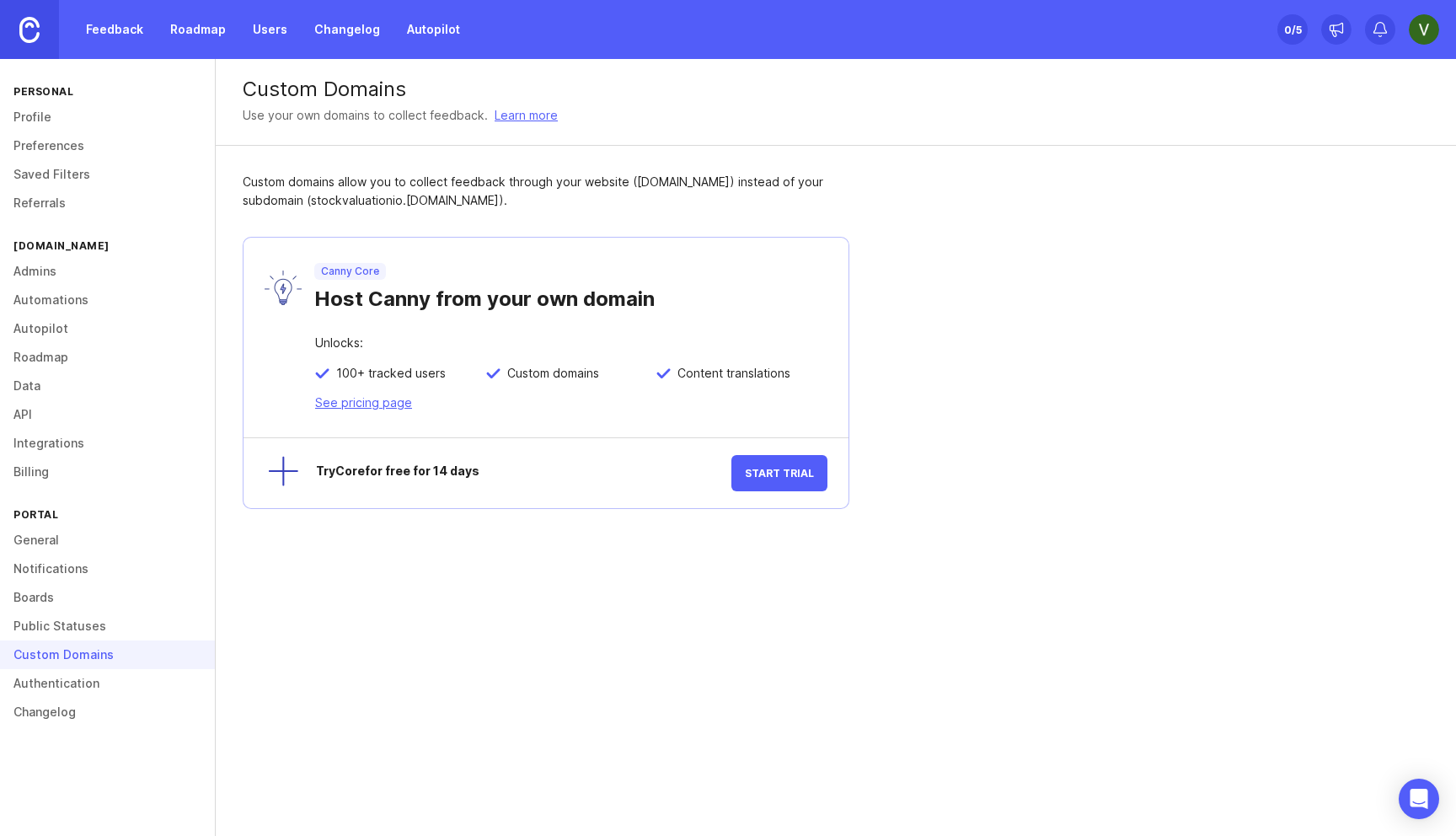
click at [51, 680] on link "Authentication" at bounding box center [107, 684] width 214 height 29
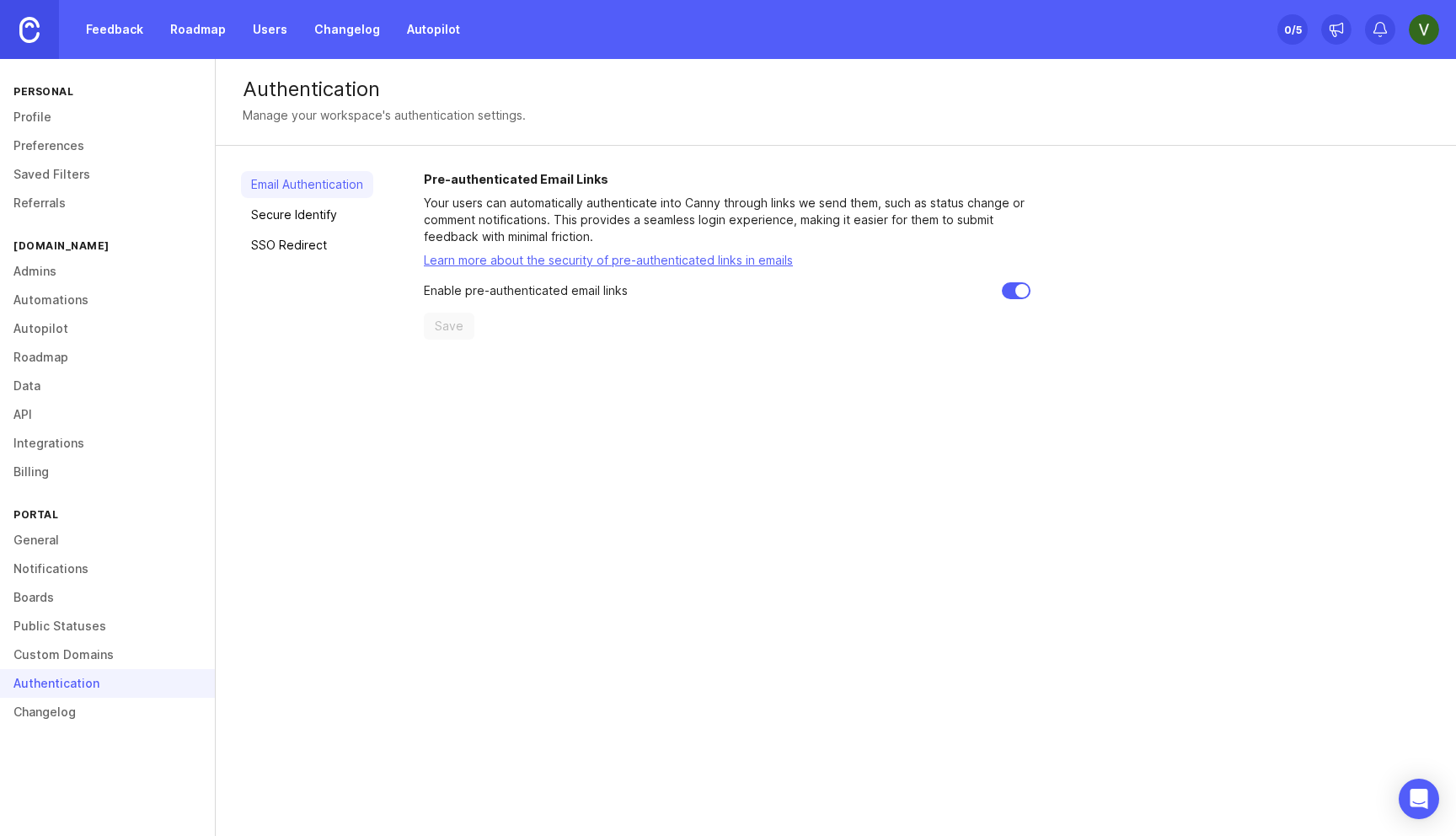
click at [58, 649] on link "Custom Domains" at bounding box center [107, 655] width 214 height 29
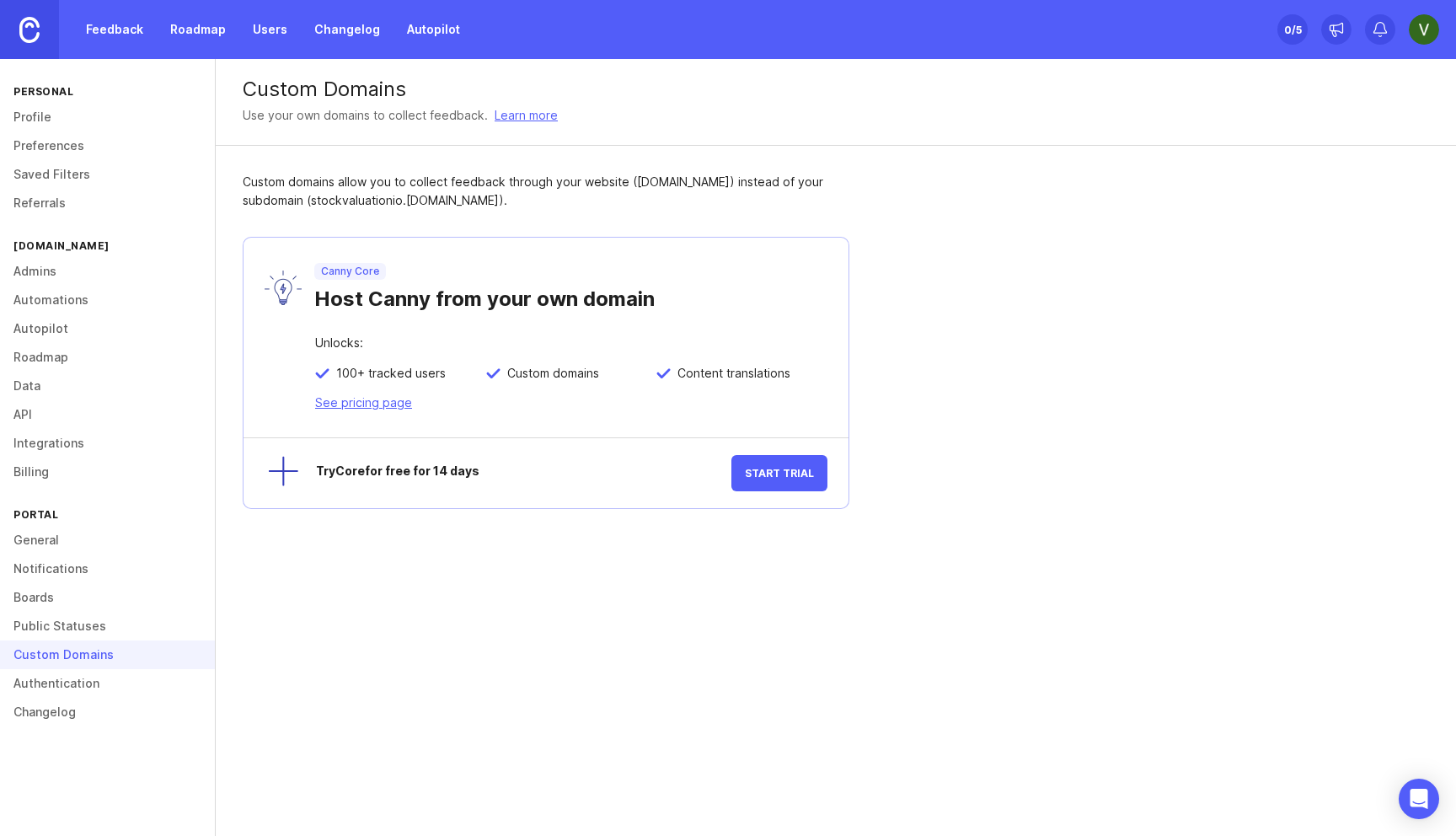
click at [43, 710] on link "Changelog" at bounding box center [107, 712] width 214 height 29
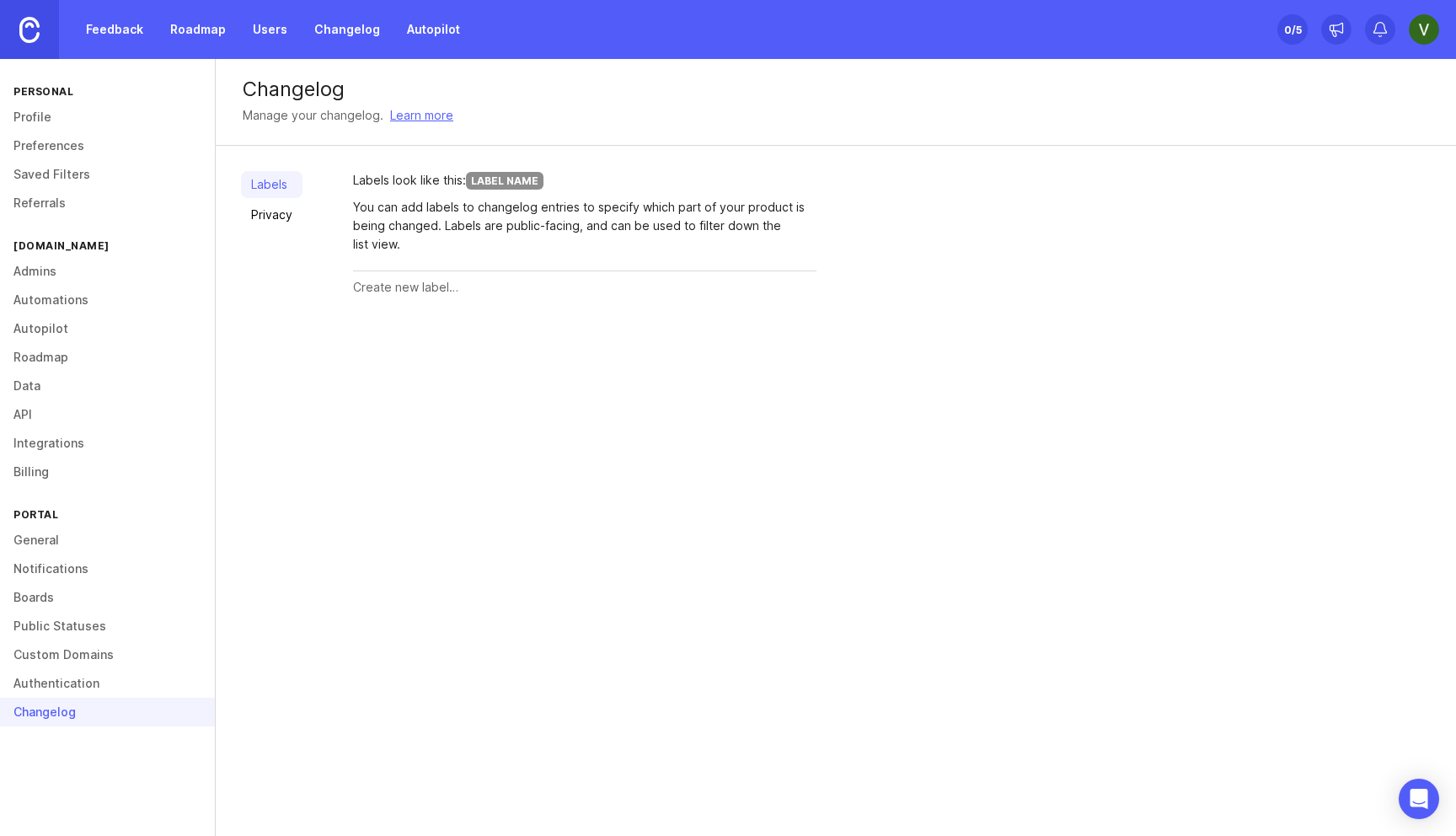
click at [48, 197] on link "Referrals" at bounding box center [107, 203] width 214 height 29
